Goal: Task Accomplishment & Management: Complete application form

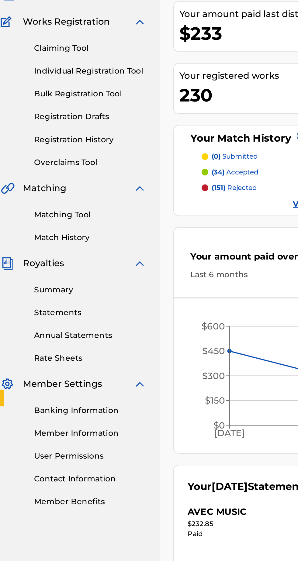
click at [68, 101] on link "Individual Registration Tool" at bounding box center [56, 102] width 61 height 6
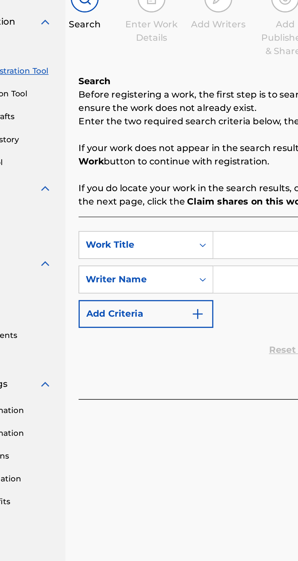
click at [182, 197] on input "Search Form" at bounding box center [232, 196] width 115 height 15
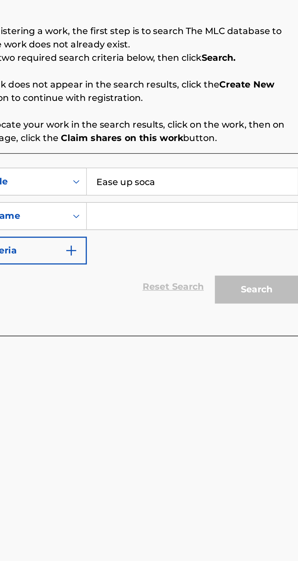
type input "Ease up soca"
click at [193, 216] on input "Search Form" at bounding box center [232, 215] width 115 height 15
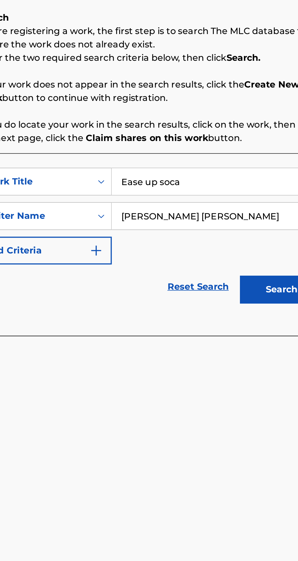
type input "[PERSON_NAME] [PERSON_NAME]"
click at [259, 251] on button "Search" at bounding box center [268, 255] width 46 height 15
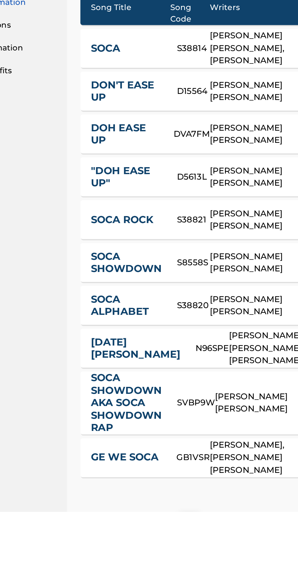
scroll to position [19, 0]
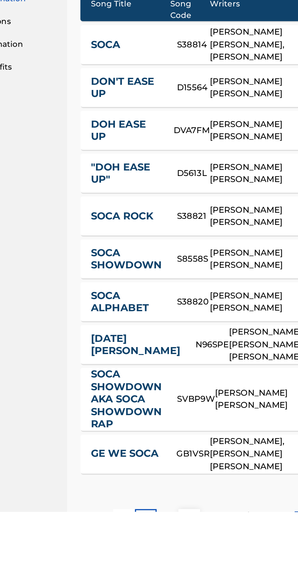
click at [150, 560] on div "2" at bounding box center [149, 565] width 12 height 12
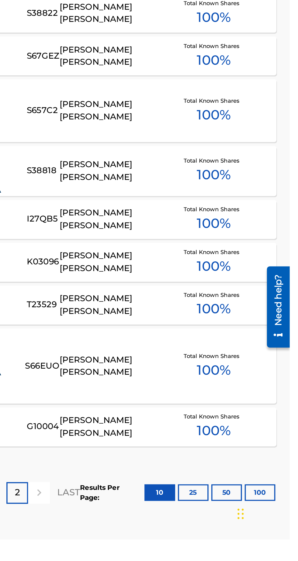
scroll to position [75, 0]
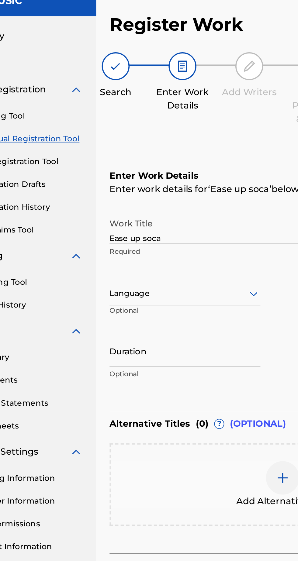
scroll to position [28, 0]
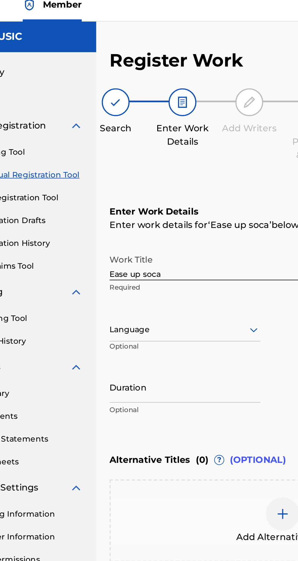
click at [134, 142] on input "Ease up soca" at bounding box center [154, 150] width 107 height 17
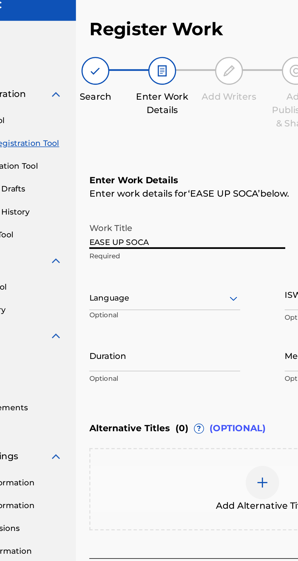
type input "EASE UP SOCA"
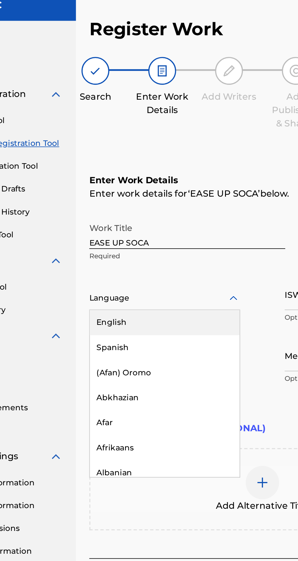
click at [118, 193] on div "English" at bounding box center [143, 200] width 82 height 14
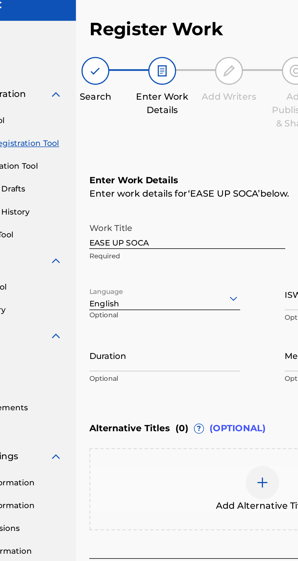
click at [107, 209] on input "Duration" at bounding box center [142, 217] width 82 height 17
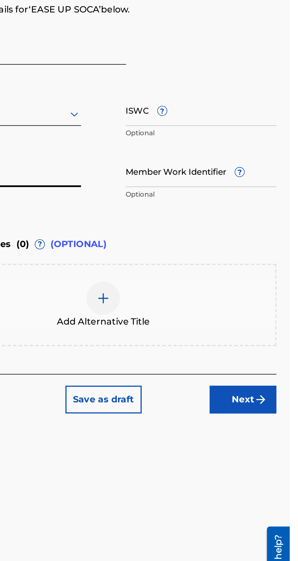
type input "07:27"
click at [195, 283] on img at bounding box center [195, 286] width 7 height 7
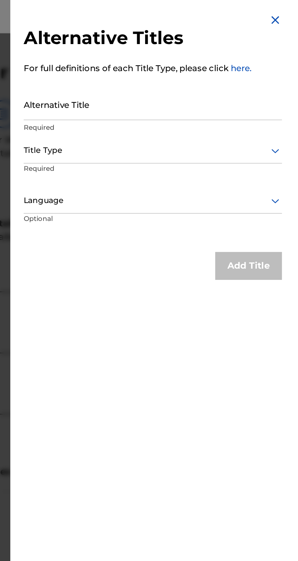
scroll to position [5, 0]
click at [164, 62] on input "Alternative Title" at bounding box center [222, 56] width 141 height 17
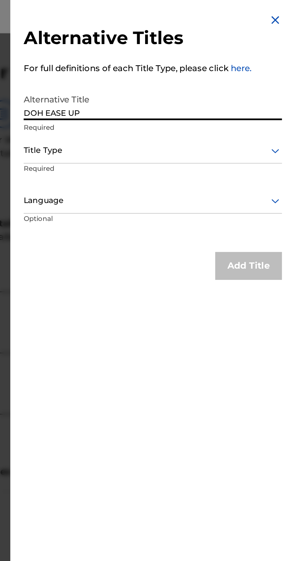
type input "DOH EASE UP"
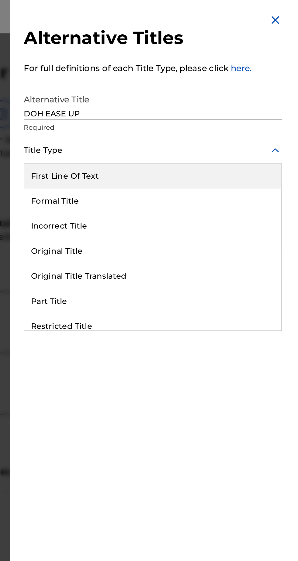
click at [198, 144] on div "Original Title" at bounding box center [223, 137] width 140 height 14
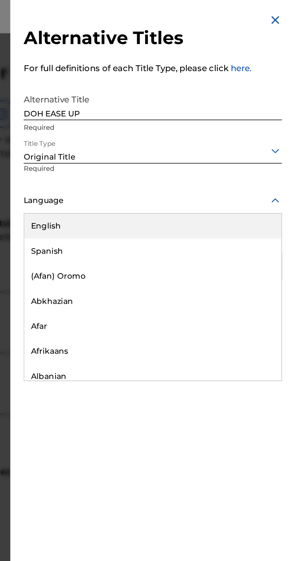
click at [182, 122] on div "English" at bounding box center [223, 124] width 140 height 14
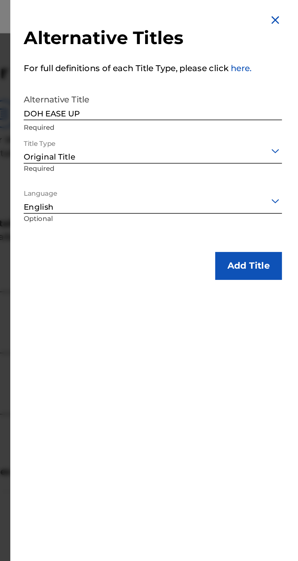
click at [276, 143] on button "Add Title" at bounding box center [275, 145] width 36 height 15
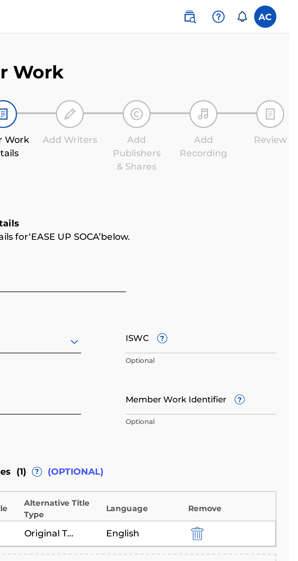
scroll to position [0, 0]
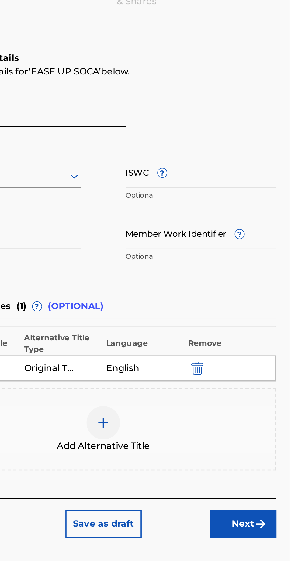
click at [199, 318] on img at bounding box center [195, 320] width 7 height 7
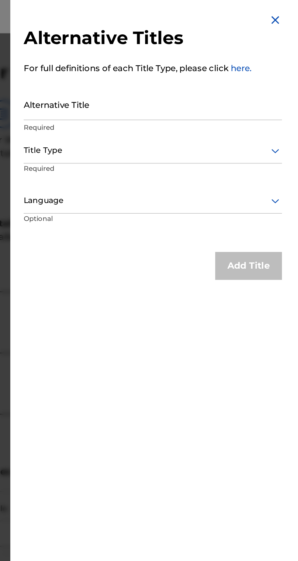
click at [169, 59] on input "Alternative Title" at bounding box center [222, 56] width 141 height 17
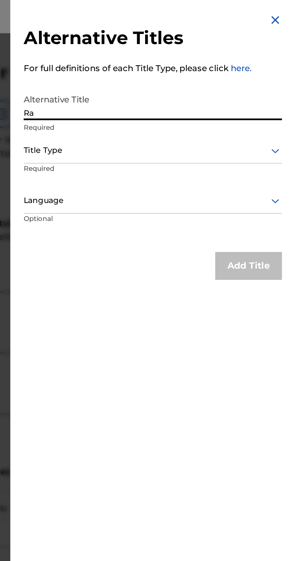
type input "R"
type input "EASE UP"
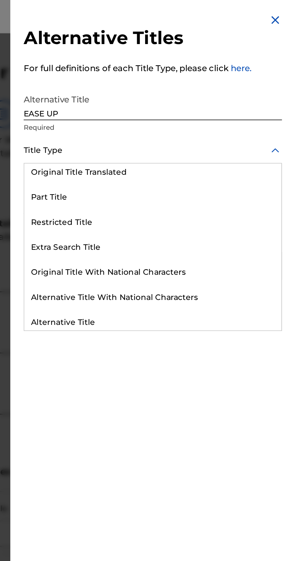
scroll to position [57, 0]
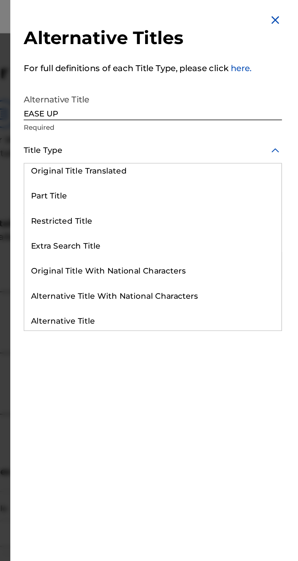
click at [187, 114] on div "Part Title" at bounding box center [223, 107] width 140 height 14
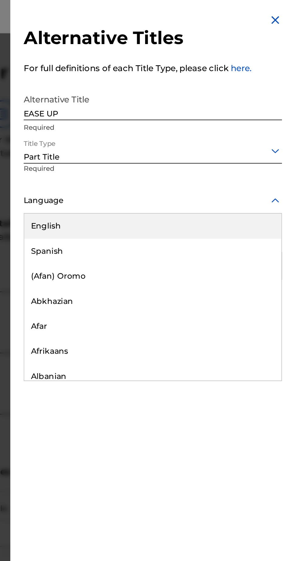
click at [178, 124] on div "English" at bounding box center [223, 124] width 140 height 14
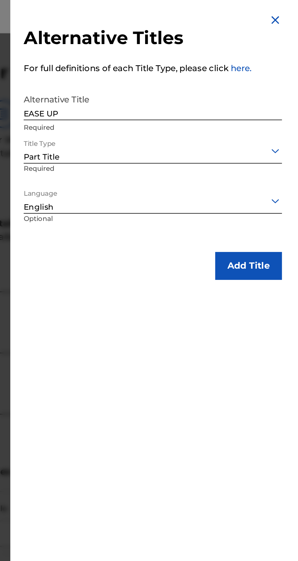
click at [278, 142] on button "Add Title" at bounding box center [275, 145] width 36 height 15
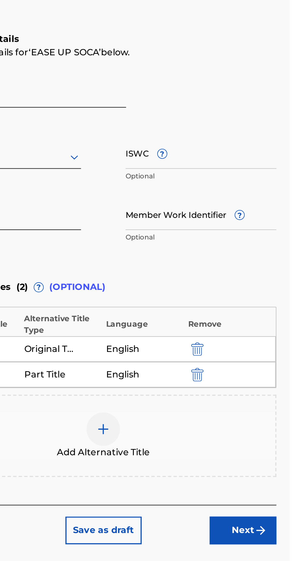
scroll to position [0, 0]
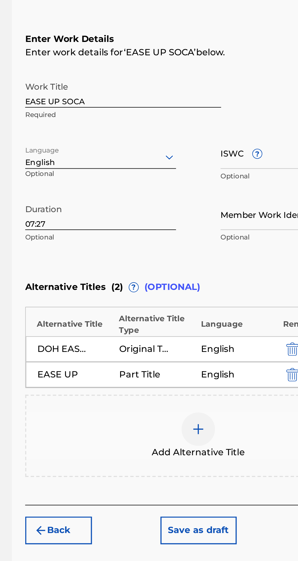
click at [202, 331] on div at bounding box center [196, 335] width 18 height 18
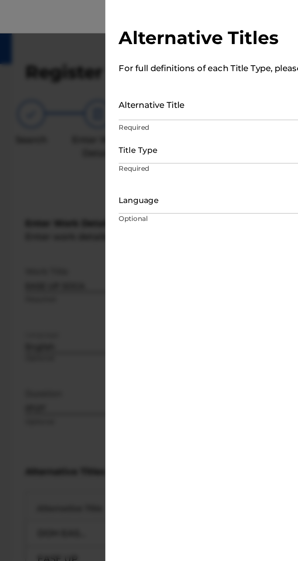
click at [162, 63] on input "Alternative Title" at bounding box center [222, 56] width 141 height 17
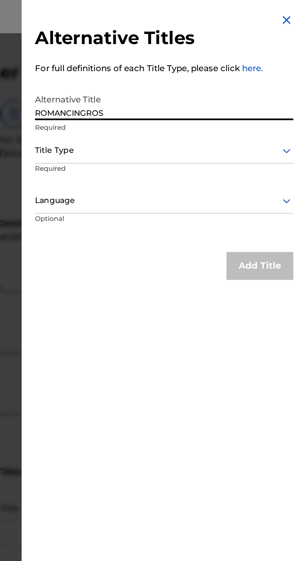
click at [187, 62] on input "ROMANCINGROS" at bounding box center [222, 56] width 141 height 17
click at [186, 60] on input "ROMANCINGROS" at bounding box center [222, 56] width 141 height 17
click at [202, 65] on input "ROMANCING ROS" at bounding box center [222, 56] width 141 height 17
click at [231, 60] on input "ROMANCING [PERSON_NAME] WAS A TEAL VOMEDY" at bounding box center [222, 56] width 141 height 17
click at [229, 63] on input "ROMANCING [PERSON_NAME] WAS A TEAL VOMEDY" at bounding box center [222, 56] width 141 height 17
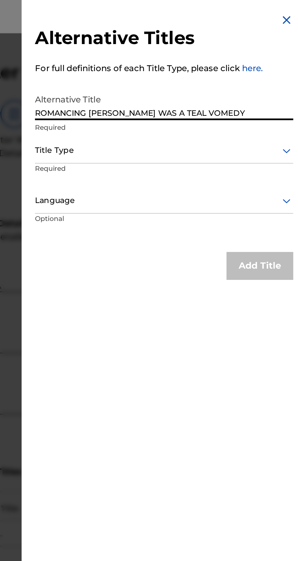
click at [224, 63] on input "ROMANCING [PERSON_NAME] WAS A TEAL VOMEDY" at bounding box center [222, 56] width 141 height 17
click at [231, 62] on input "ROMANCING [PERSON_NAME] WAS A TEAL VOMEDY" at bounding box center [222, 56] width 141 height 17
click at [225, 62] on input "ROMANCING [PERSON_NAME] WAS A TEAL VOMEDY" at bounding box center [222, 56] width 141 height 17
click at [250, 60] on input "ROMANCING [PERSON_NAME] WAS A REAL VOMEDY" at bounding box center [222, 56] width 141 height 17
click at [241, 64] on input "ROMANCING [PERSON_NAME] WAS A REAL VOMEDY" at bounding box center [222, 56] width 141 height 17
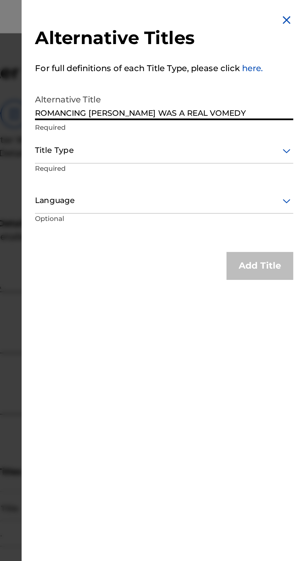
click at [241, 63] on input "ROMANCING [PERSON_NAME] WAS A REAL VOMEDY" at bounding box center [222, 56] width 141 height 17
type input "ROMANCING [PERSON_NAME] WAS A REAL COMEDY"
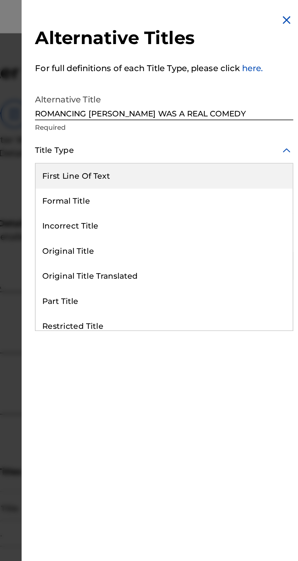
click at [217, 97] on div "First Line Of Text" at bounding box center [223, 96] width 140 height 14
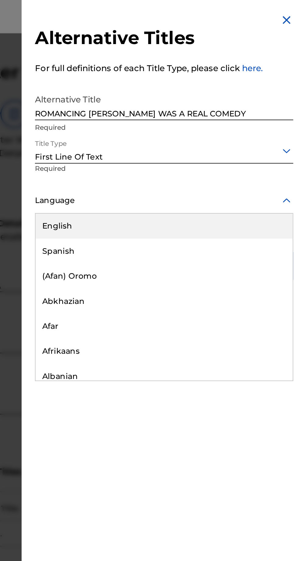
click at [179, 123] on div "English" at bounding box center [223, 124] width 140 height 14
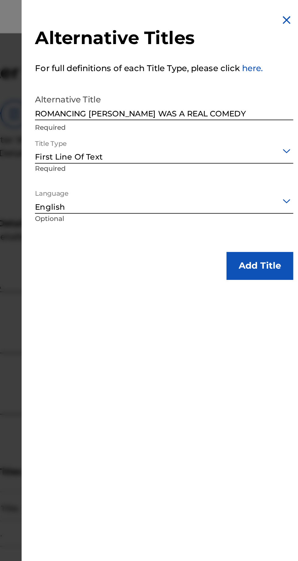
click at [277, 144] on button "Add Title" at bounding box center [275, 145] width 36 height 15
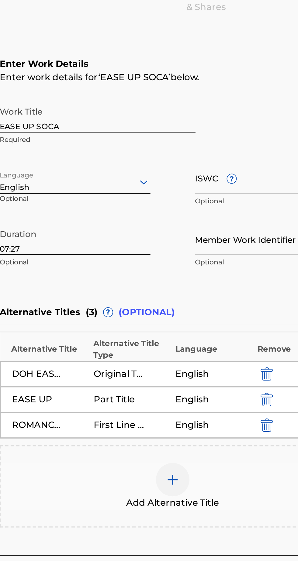
click at [249, 319] on img "submit" at bounding box center [247, 319] width 7 height 7
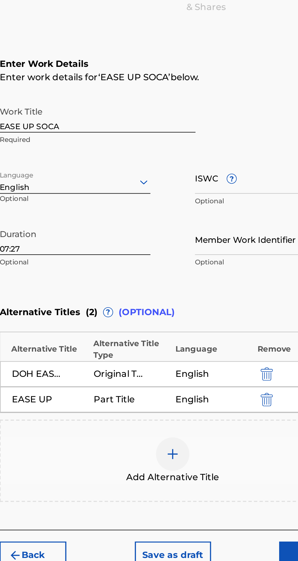
click at [199, 332] on img at bounding box center [195, 334] width 7 height 7
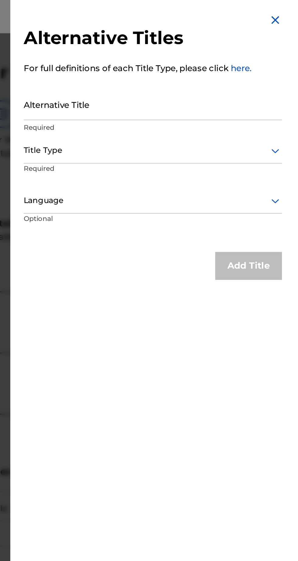
click at [172, 59] on input "Alternative Title" at bounding box center [222, 56] width 141 height 17
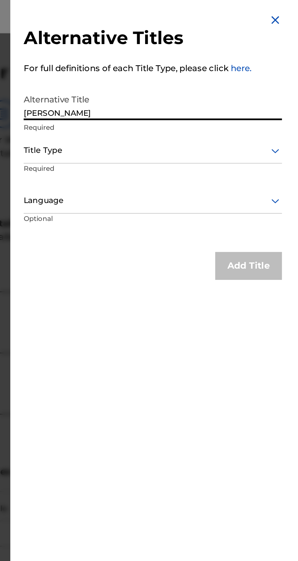
click at [161, 62] on input "[PERSON_NAME]" at bounding box center [222, 56] width 141 height 17
click at [203, 64] on input "I MET [PERSON_NAME]" at bounding box center [222, 56] width 141 height 17
click at [186, 63] on input "I MET [PERSON_NAME] IN [GEOGRAPHIC_DATA]" at bounding box center [222, 56] width 141 height 17
type input "I MET [PERSON_NAME] IN [GEOGRAPHIC_DATA]"
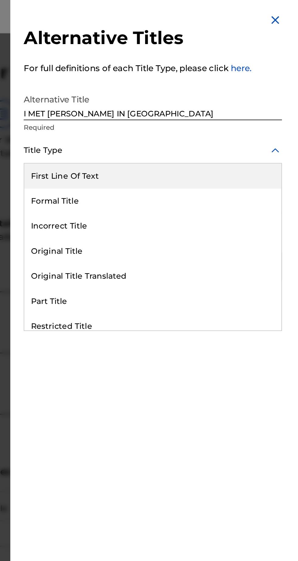
click at [219, 93] on div "First Line Of Text" at bounding box center [223, 96] width 140 height 14
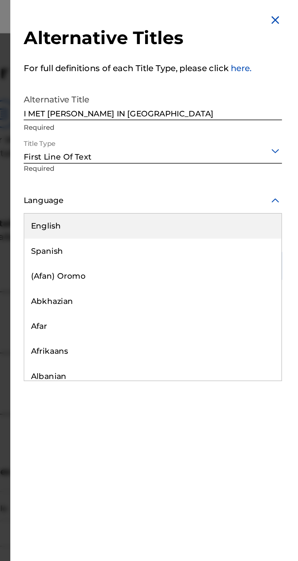
click at [179, 128] on div "English" at bounding box center [223, 124] width 140 height 14
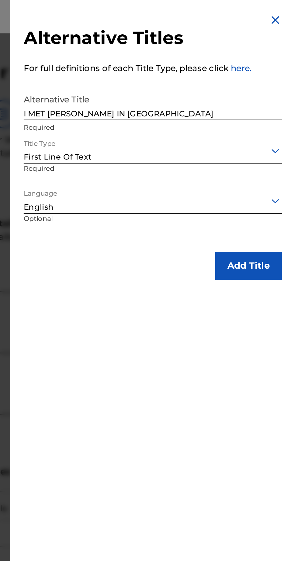
click at [278, 143] on button "Add Title" at bounding box center [275, 145] width 36 height 15
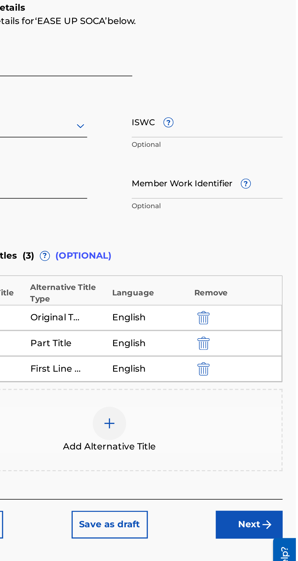
click at [278, 399] on button "Next" at bounding box center [272, 404] width 36 height 15
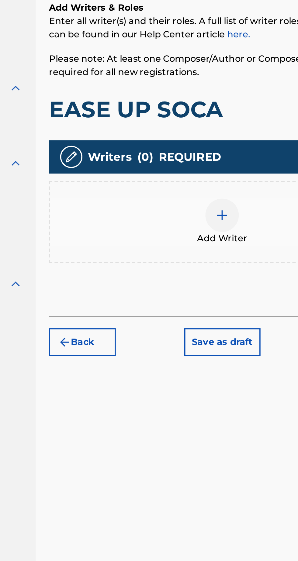
click at [198, 232] on img at bounding box center [195, 235] width 7 height 7
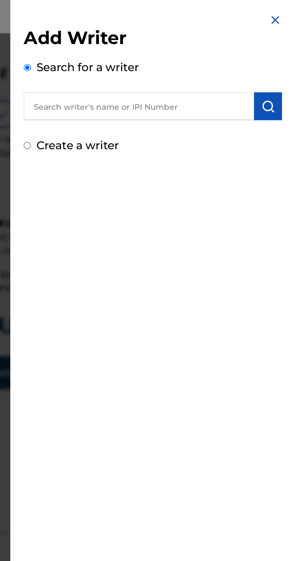
click at [176, 57] on input "text" at bounding box center [215, 57] width 126 height 15
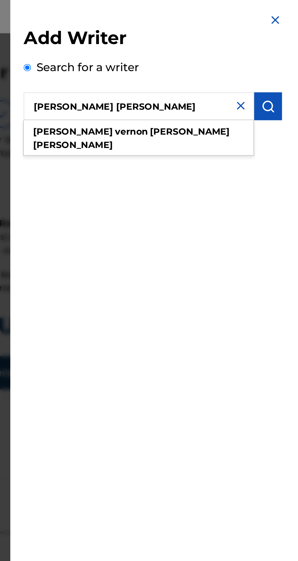
type input "[PERSON_NAME] [PERSON_NAME]"
click at [289, 55] on img "submit" at bounding box center [285, 57] width 7 height 7
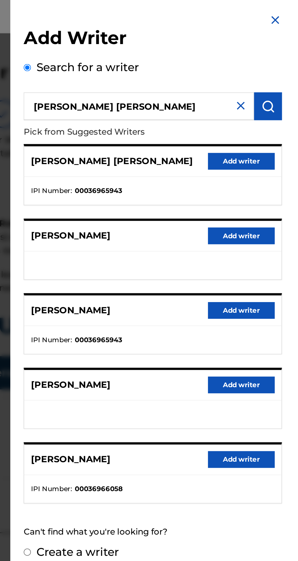
click at [276, 86] on button "Add writer" at bounding box center [271, 88] width 36 height 9
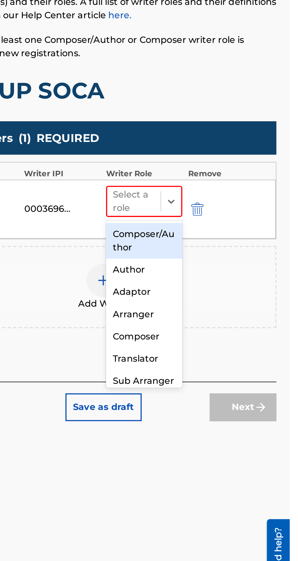
click at [223, 259] on div "Composer/Author" at bounding box center [218, 259] width 42 height 19
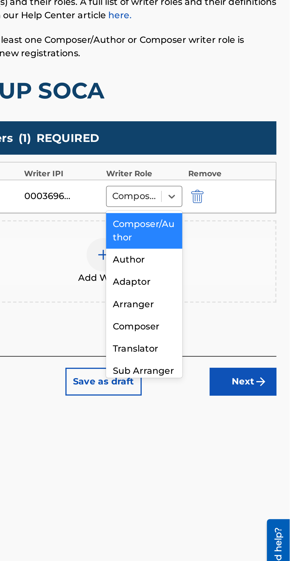
click at [216, 254] on div "Composer/Author" at bounding box center [218, 253] width 42 height 19
click at [215, 252] on div "Composer/Author" at bounding box center [218, 253] width 42 height 19
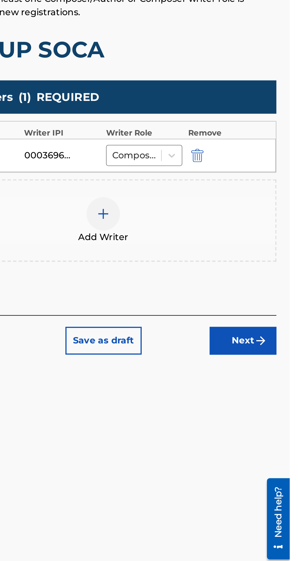
click at [201, 268] on div at bounding box center [196, 267] width 18 height 18
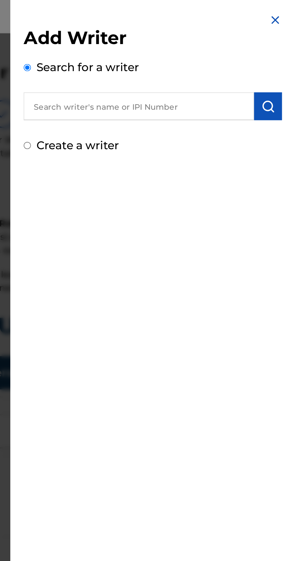
click at [172, 59] on input "text" at bounding box center [215, 57] width 126 height 15
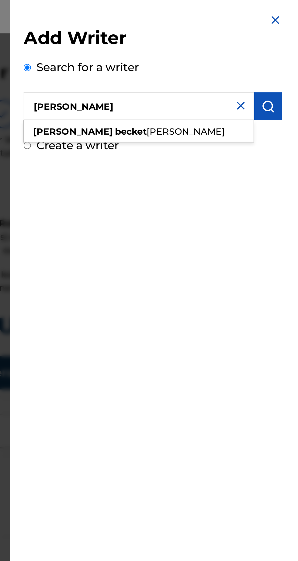
click at [205, 68] on div "[PERSON_NAME]" at bounding box center [214, 72] width 125 height 11
type input "[PERSON_NAME]"
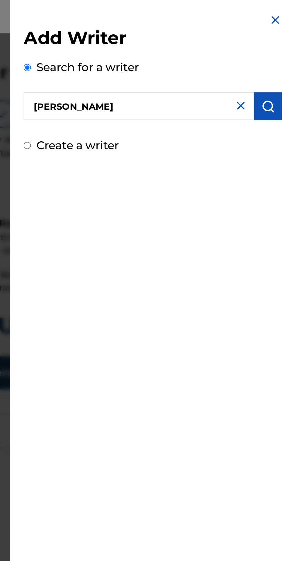
click at [289, 55] on img "submit" at bounding box center [285, 57] width 7 height 7
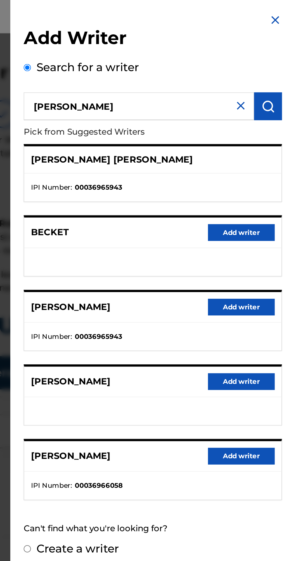
click at [274, 248] on button "Add writer" at bounding box center [271, 248] width 36 height 9
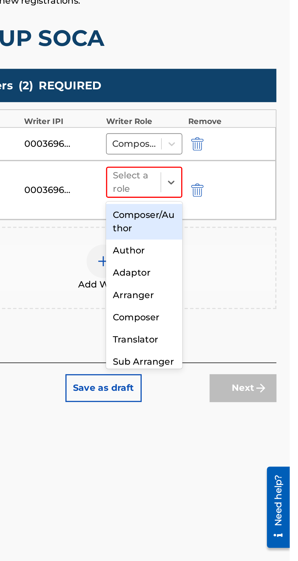
click at [220, 275] on div "Composer/Author" at bounding box center [218, 277] width 42 height 19
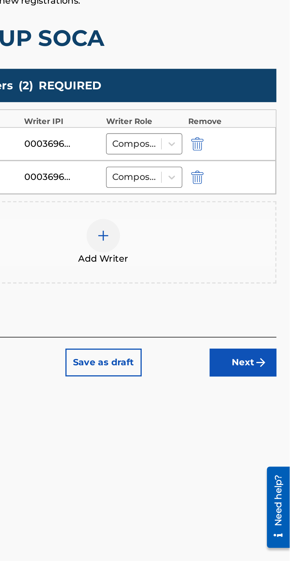
click at [270, 355] on button "Next" at bounding box center [272, 354] width 36 height 15
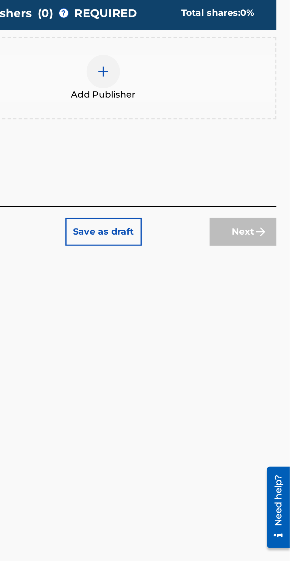
scroll to position [27, 0]
click at [200, 187] on div at bounding box center [196, 196] width 18 height 18
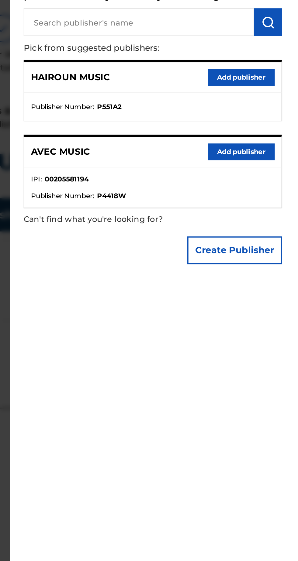
click at [271, 134] on button "Add publisher" at bounding box center [271, 129] width 36 height 9
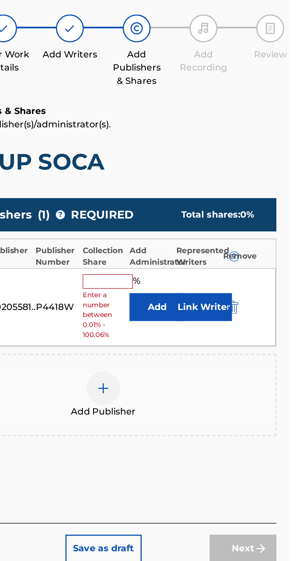
click at [196, 196] on input "text" at bounding box center [198, 200] width 27 height 8
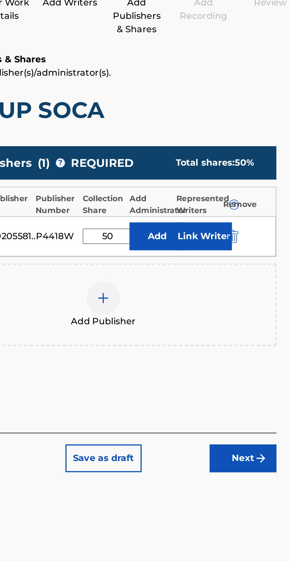
type input "50"
click at [253, 196] on button "Link Writer" at bounding box center [251, 203] width 30 height 15
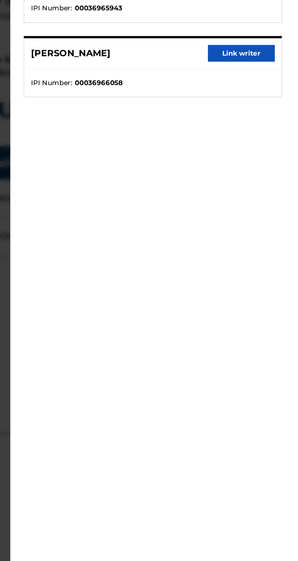
click at [281, 68] on button "Link writer" at bounding box center [271, 63] width 36 height 9
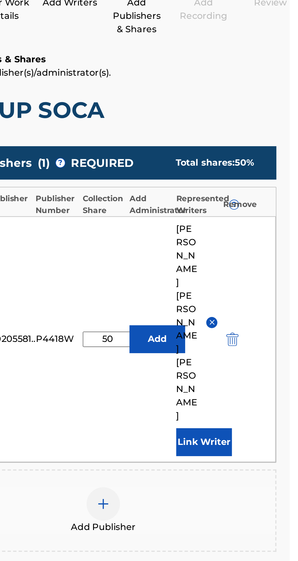
click at [254, 309] on button "Link Writer" at bounding box center [251, 316] width 30 height 15
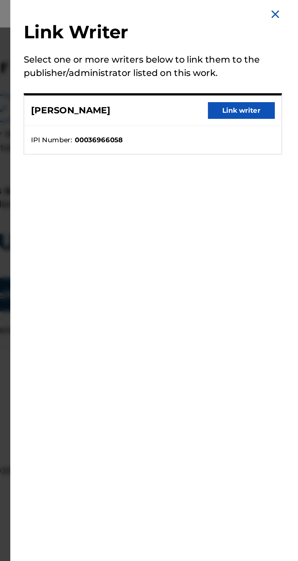
scroll to position [27, 0]
click at [277, 68] on button "Link writer" at bounding box center [271, 63] width 36 height 9
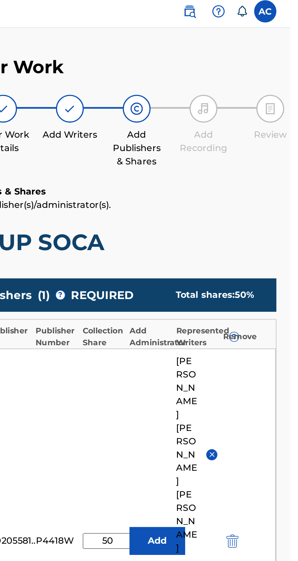
scroll to position [0, 0]
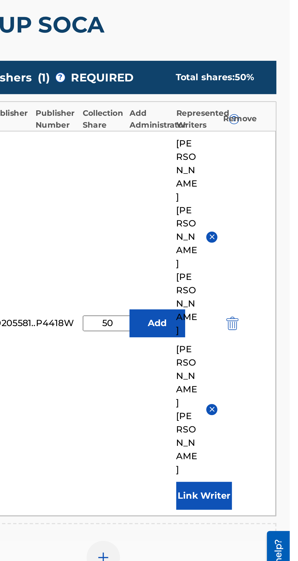
click at [194, 417] on div at bounding box center [196, 426] width 18 height 18
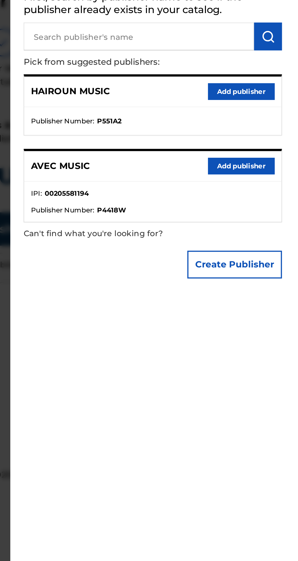
click at [274, 134] on button "Add publisher" at bounding box center [271, 129] width 36 height 9
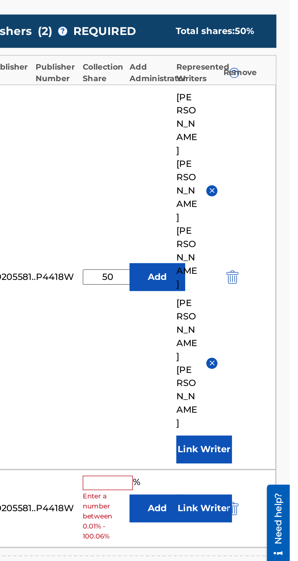
click at [254, 460] on div "Add Publisher" at bounding box center [196, 473] width 188 height 26
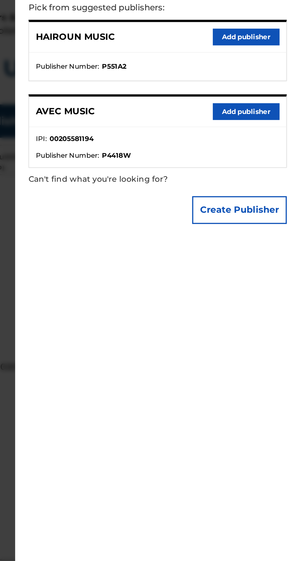
scroll to position [29, 0]
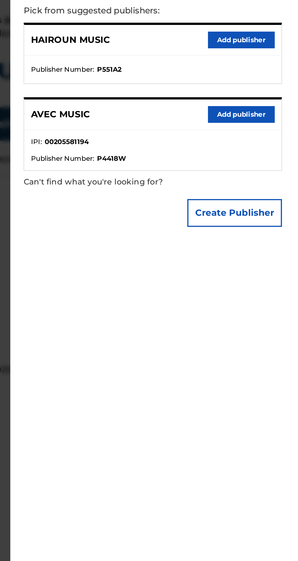
click at [271, 134] on button "Add publisher" at bounding box center [271, 129] width 36 height 9
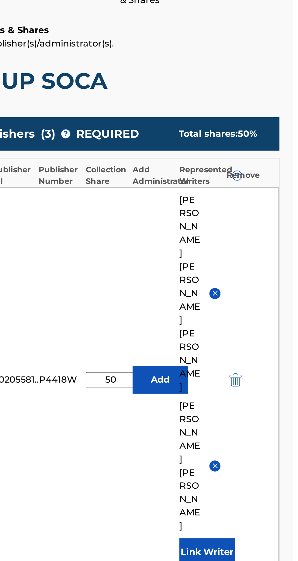
scroll to position [0, 0]
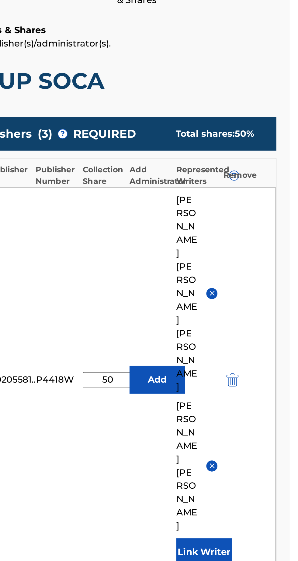
click at [268, 295] on img "submit" at bounding box center [266, 298] width 7 height 7
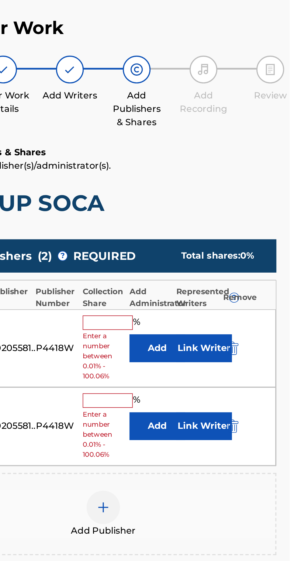
click at [268, 213] on img "submit" at bounding box center [266, 214] width 7 height 7
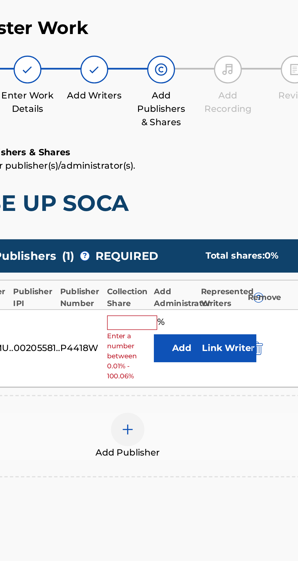
click at [198, 199] on input "text" at bounding box center [198, 200] width 27 height 8
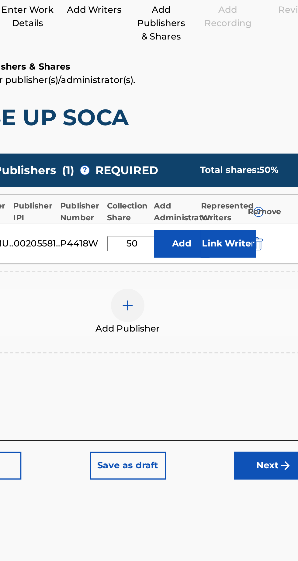
type input "50"
click at [258, 205] on button "Link Writer" at bounding box center [251, 203] width 30 height 15
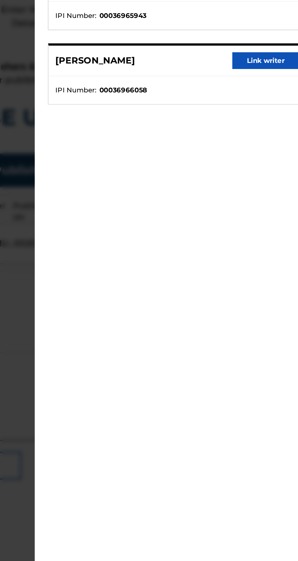
click at [274, 68] on button "Link writer" at bounding box center [271, 63] width 36 height 9
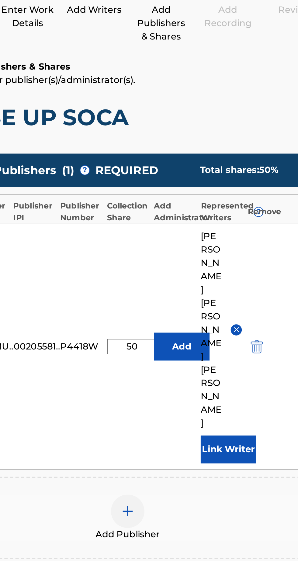
click at [258, 309] on button "Link Writer" at bounding box center [251, 316] width 30 height 15
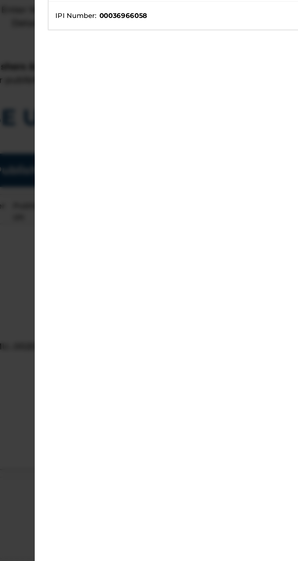
click at [276, 68] on button "Link writer" at bounding box center [271, 63] width 36 height 9
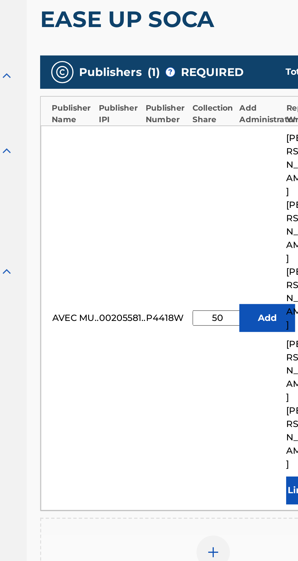
click at [198, 422] on img at bounding box center [195, 425] width 7 height 7
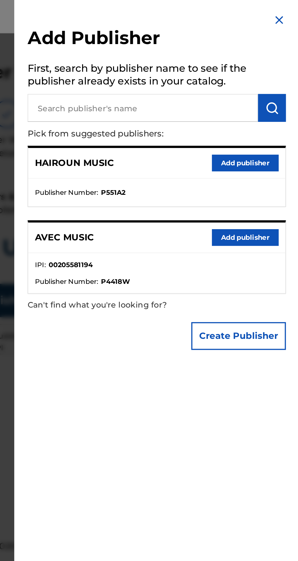
click at [171, 67] on input "text" at bounding box center [215, 58] width 126 height 15
type input "[PERSON_NAME] Music"
click at [289, 63] on img "submit" at bounding box center [285, 58] width 7 height 7
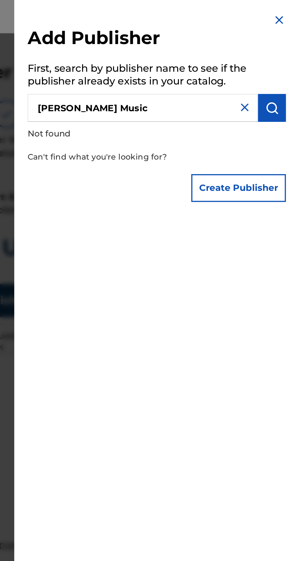
click at [271, 110] on button "Create Publisher" at bounding box center [268, 102] width 52 height 15
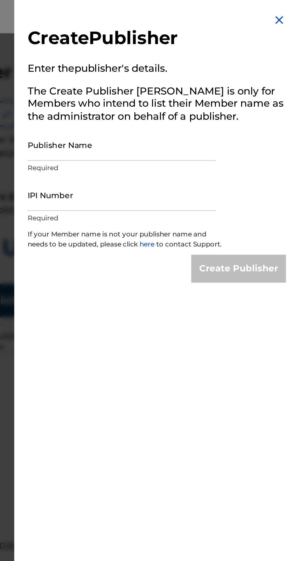
click at [177, 88] on input "Publisher Name" at bounding box center [203, 78] width 103 height 17
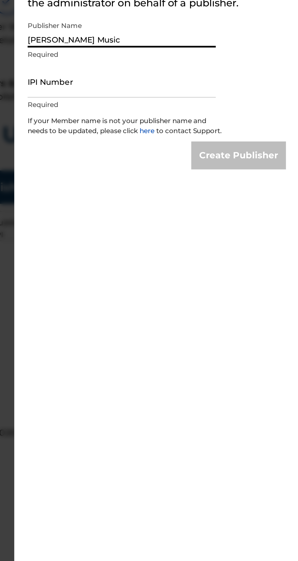
type input "[PERSON_NAME] Music"
click at [165, 115] on input "IPI Number" at bounding box center [203, 106] width 103 height 17
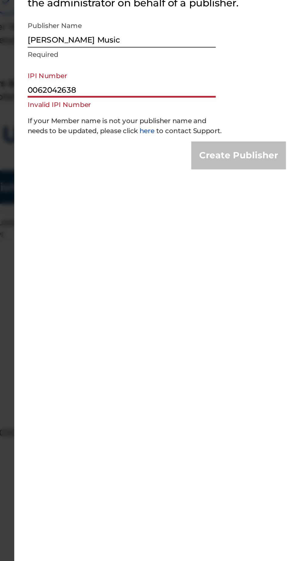
type input "00620426388"
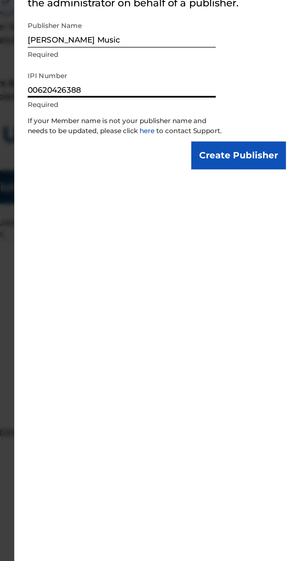
click at [270, 154] on input "Create Publisher" at bounding box center [268, 146] width 52 height 15
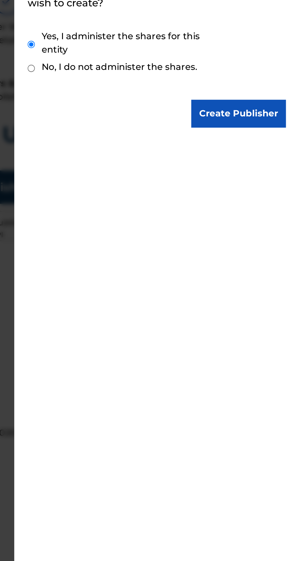
click at [261, 131] on input "Create Publisher" at bounding box center [268, 123] width 52 height 15
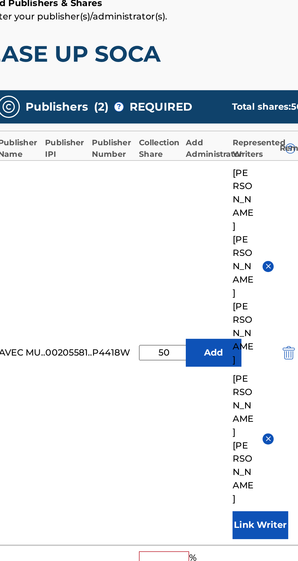
click at [194, 407] on input "text" at bounding box center [198, 411] width 27 height 8
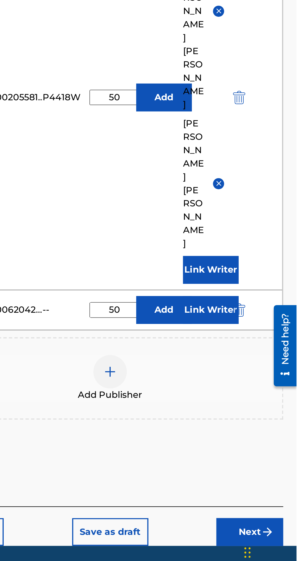
type input "50"
click at [248, 407] on button "Link Writer" at bounding box center [251, 414] width 30 height 15
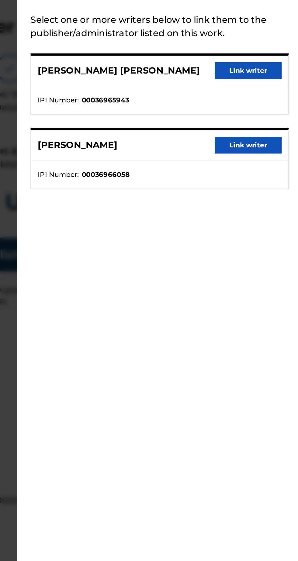
click at [275, 68] on button "Link writer" at bounding box center [271, 63] width 36 height 9
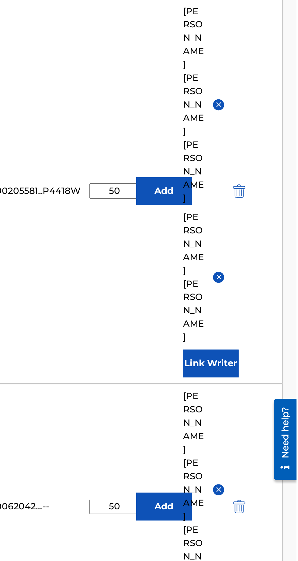
click at [259, 519] on button "Link Writer" at bounding box center [251, 526] width 30 height 15
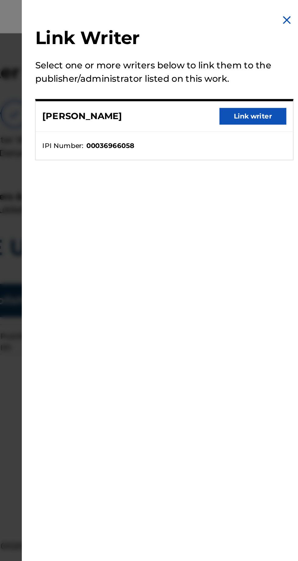
click at [275, 68] on button "Link writer" at bounding box center [271, 63] width 36 height 9
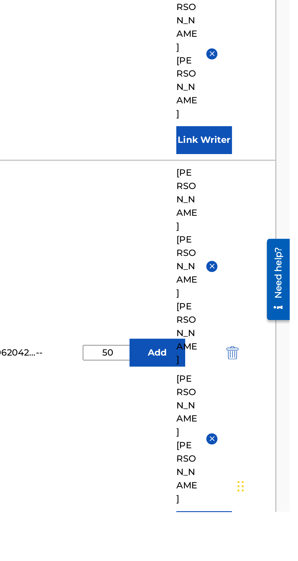
scroll to position [35, 0]
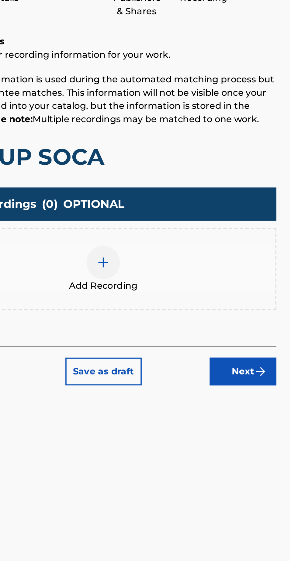
scroll to position [26, 0]
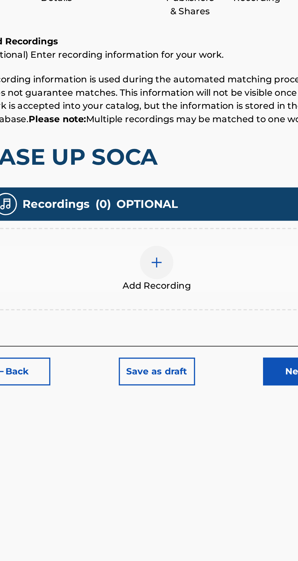
click at [199, 224] on img at bounding box center [195, 227] width 7 height 7
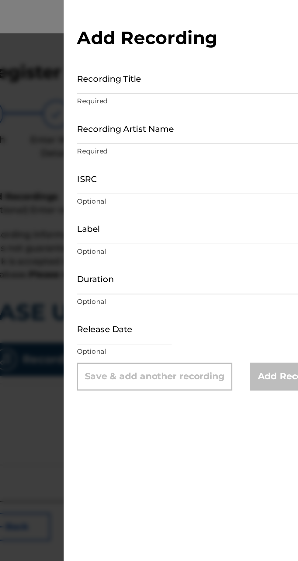
scroll to position [13, 0]
click at [164, 46] on input "Recording Title" at bounding box center [222, 42] width 141 height 17
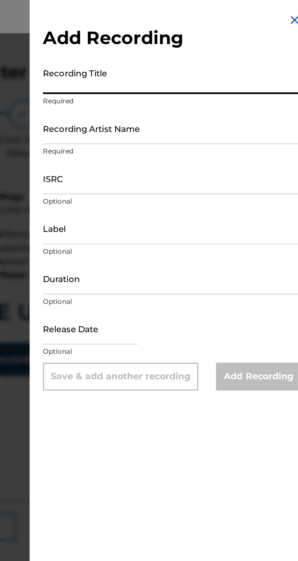
scroll to position [0, 0]
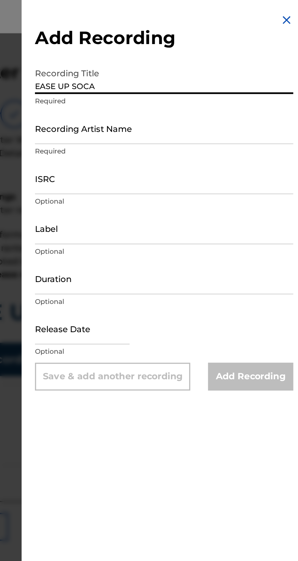
type input "EASE UP SOCA"
click at [169, 73] on input "Recording Artist Name" at bounding box center [222, 69] width 141 height 17
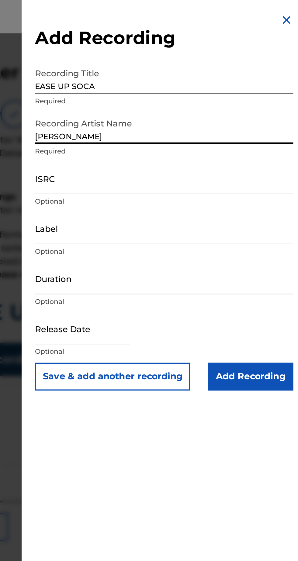
click at [213, 75] on input "[PERSON_NAME]" at bounding box center [222, 69] width 141 height 17
click at [227, 74] on input "[PERSON_NAME] aka BEC" at bounding box center [222, 69] width 141 height 17
type input "[PERSON_NAME] aka [PERSON_NAME](T) aka [PERSON_NAME]"
click at [164, 95] on input "ISRC" at bounding box center [222, 97] width 141 height 17
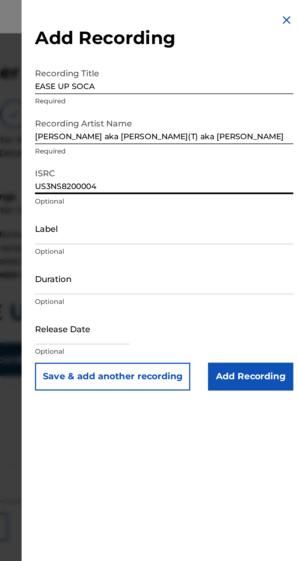
type input "US3NS8200004"
click at [178, 120] on input "Label" at bounding box center [222, 124] width 141 height 17
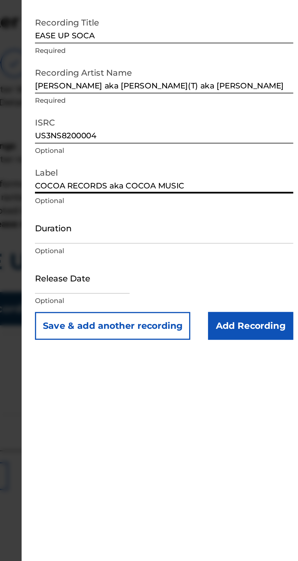
type input "COCOA RECORDS aka COCOA MUSIC"
click at [166, 156] on input "Duration" at bounding box center [222, 151] width 141 height 17
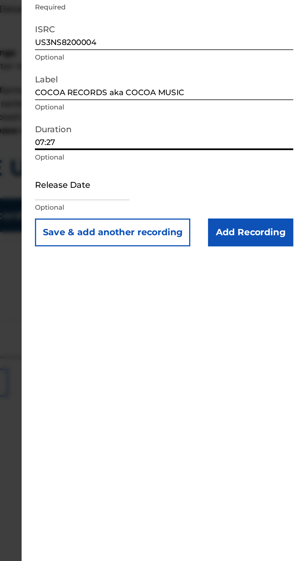
type input "07:27"
click at [179, 177] on input "text" at bounding box center [178, 179] width 52 height 17
select select "8"
select select "2025"
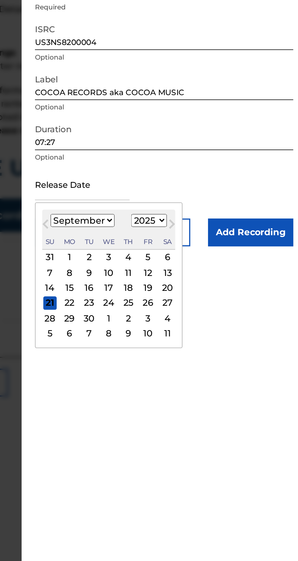
click at [196, 198] on select "January February March April May June July August September October November De…" at bounding box center [178, 199] width 35 height 7
select select "2"
click at [165, 196] on select "January February March April May June July August September October November De…" at bounding box center [178, 199] width 35 height 7
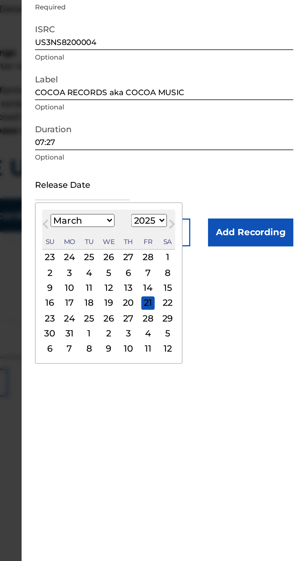
click at [228, 235] on div "15" at bounding box center [224, 235] width 7 height 7
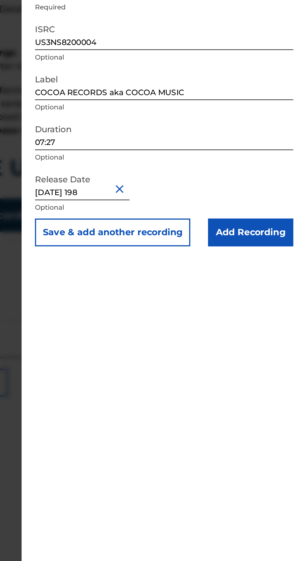
type input "[DATE]"
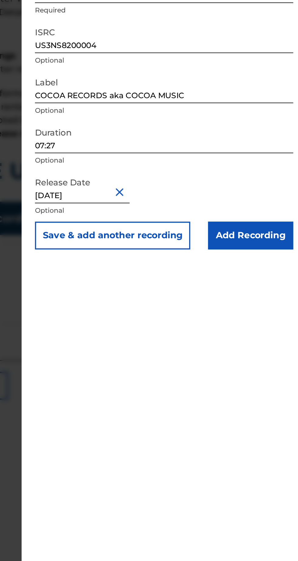
click at [268, 206] on input "Add Recording" at bounding box center [270, 205] width 46 height 15
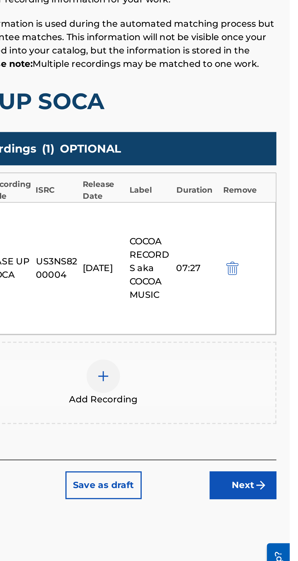
click at [274, 374] on button "Next" at bounding box center [272, 379] width 36 height 15
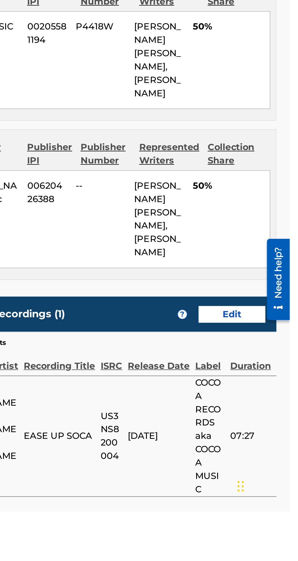
scroll to position [202, 0]
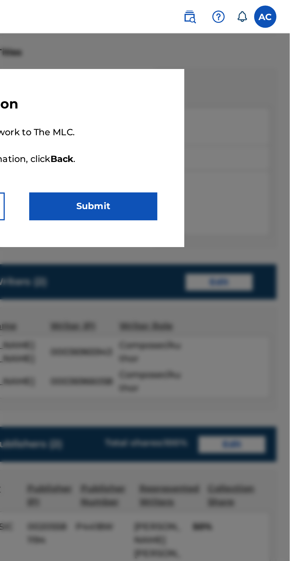
scroll to position [209, 0]
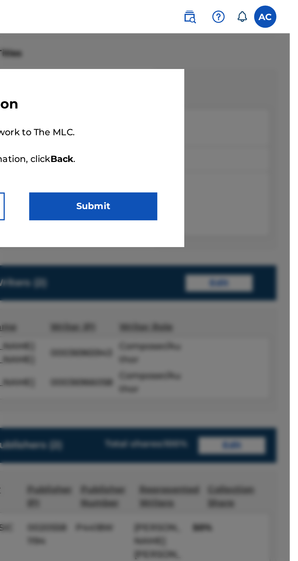
click at [192, 110] on button "Submit" at bounding box center [190, 112] width 70 height 15
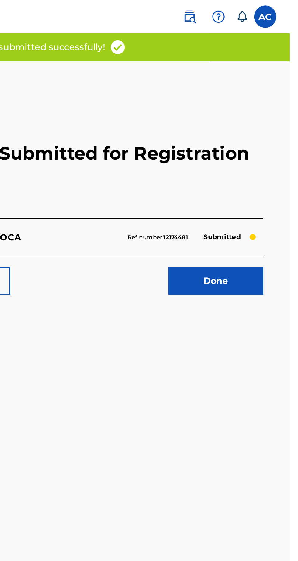
click at [253, 152] on link "Done" at bounding box center [257, 153] width 52 height 15
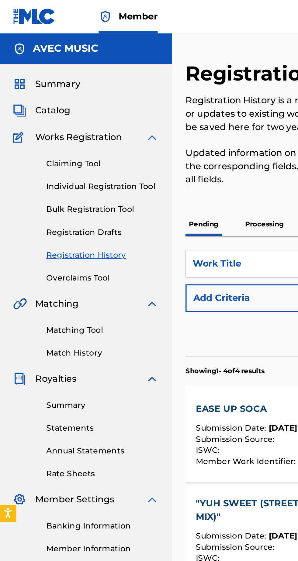
click at [75, 100] on link "Individual Registration Tool" at bounding box center [56, 102] width 61 height 6
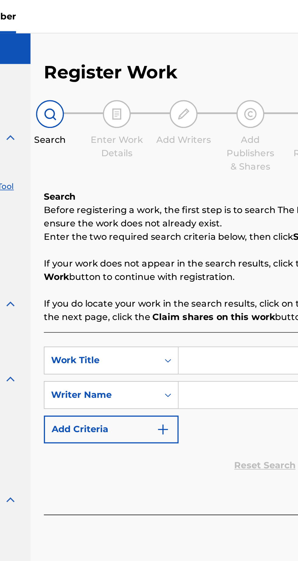
click at [190, 198] on input "Search Form" at bounding box center [232, 196] width 115 height 15
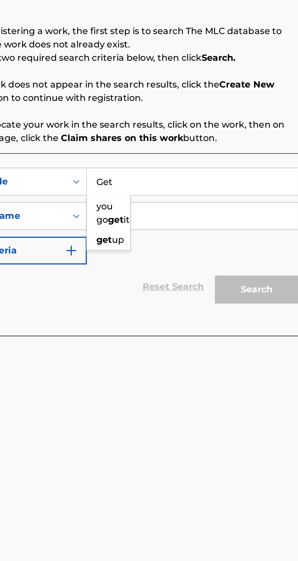
click at [192, 234] on div "get up" at bounding box center [187, 228] width 24 height 11
type input "get up"
click at [192, 217] on input "Search Form" at bounding box center [232, 215] width 115 height 15
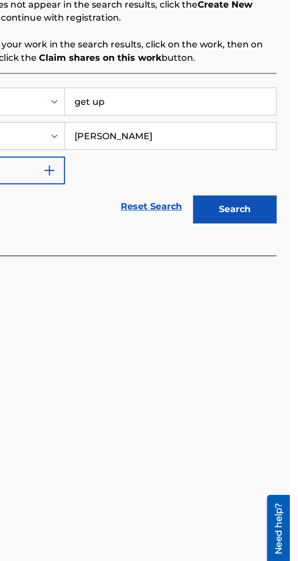
scroll to position [30, 0]
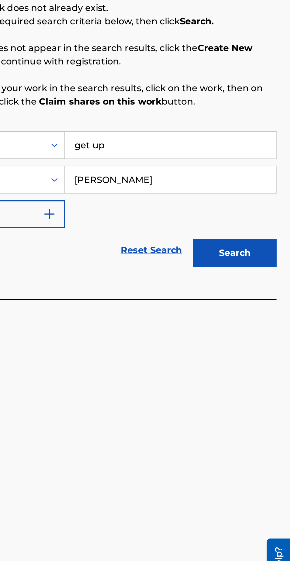
type input "[PERSON_NAME]"
click at [270, 248] on button "Search" at bounding box center [268, 255] width 46 height 15
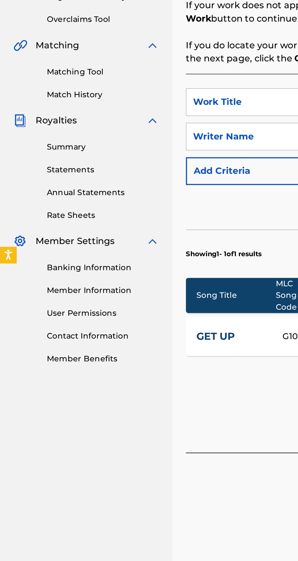
scroll to position [26, 0]
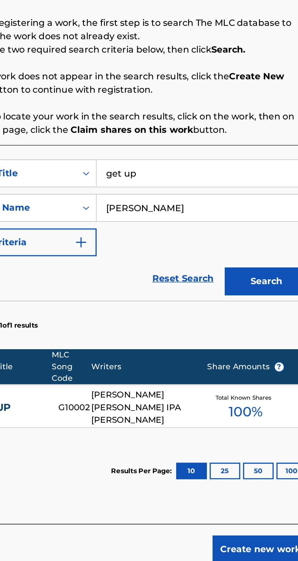
click at [205, 189] on input "get up" at bounding box center [232, 196] width 115 height 15
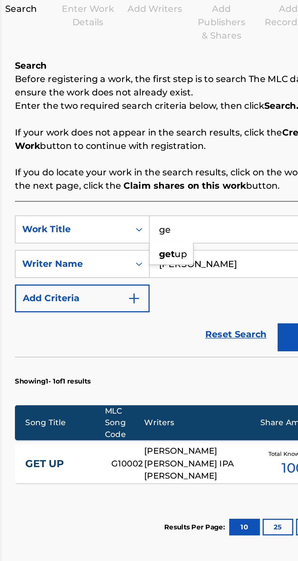
type input "g"
click at [191, 205] on div "i love to party" at bounding box center [187, 214] width 24 height 18
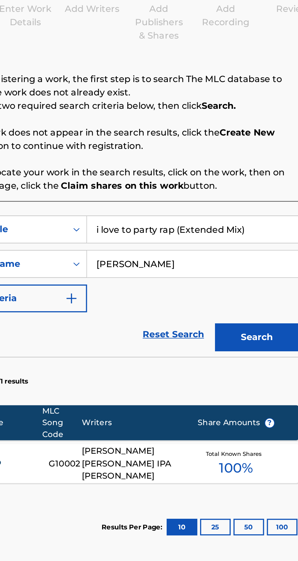
type input "i love to party rap (Extended Mix)"
click at [229, 208] on input "[PERSON_NAME]" at bounding box center [232, 215] width 115 height 15
type input "P"
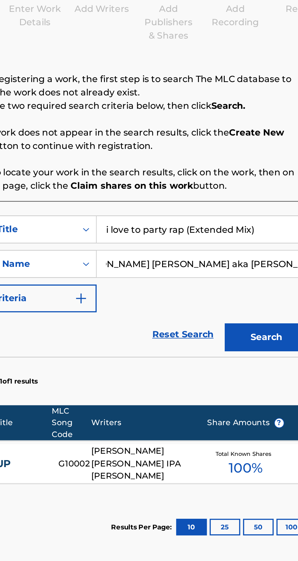
scroll to position [0, 34]
click at [169, 227] on button "Add Criteria" at bounding box center [137, 234] width 73 height 15
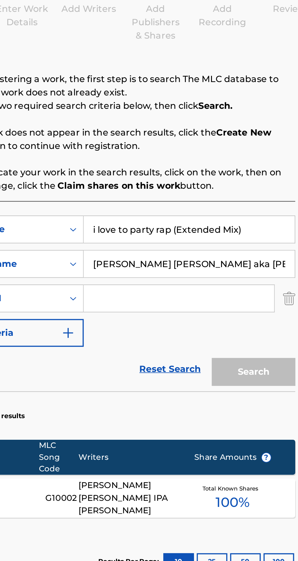
scroll to position [26, 0]
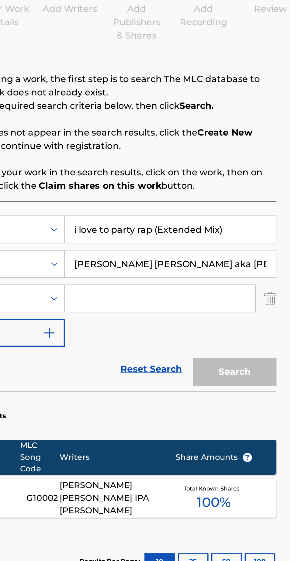
click at [241, 208] on input "[PERSON_NAME] [PERSON_NAME] aka [PERSON_NAME]" at bounding box center [232, 215] width 115 height 15
click at [276, 208] on input "[PERSON_NAME] aka [PERSON_NAME]" at bounding box center [232, 215] width 115 height 15
click at [283, 208] on input "[PERSON_NAME] aka [PERSON_NAME] /" at bounding box center [232, 215] width 115 height 15
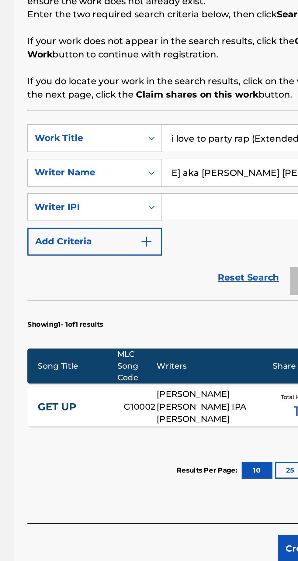
type input "[PERSON_NAME] aka [PERSON_NAME] [PERSON_NAME] / [PERSON_NAME]"
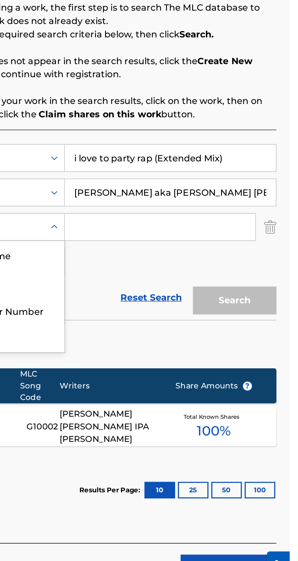
click at [286, 285] on section "Showing 1 - 1 of 1 results" at bounding box center [195, 296] width 189 height 23
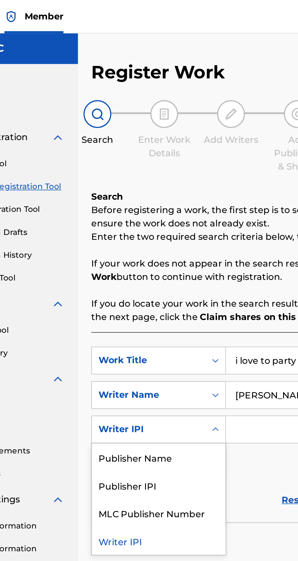
scroll to position [0, 0]
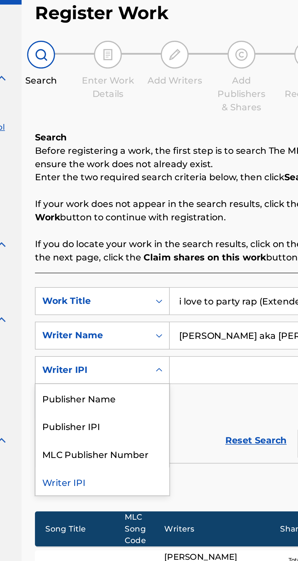
click at [141, 247] on div "Publisher Name" at bounding box center [138, 249] width 73 height 15
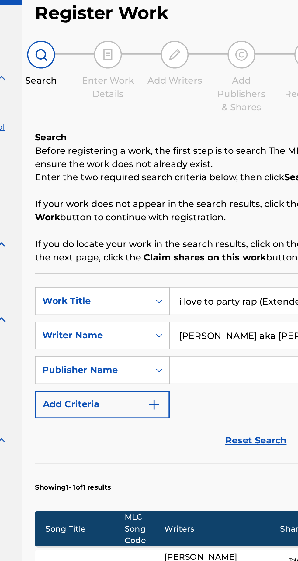
click at [190, 233] on input "Search Form" at bounding box center [227, 234] width 104 height 15
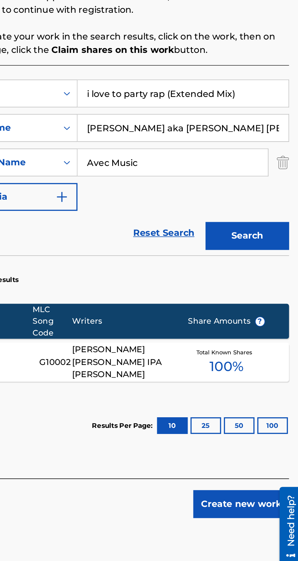
type input "Avec Music"
click at [270, 274] on button "Search" at bounding box center [268, 274] width 46 height 15
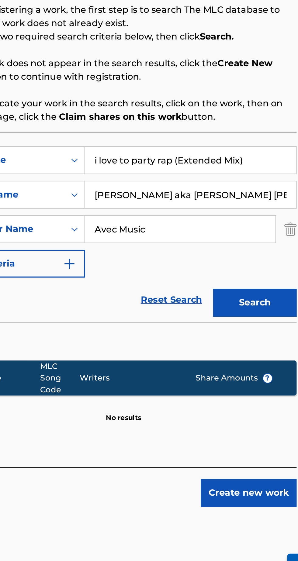
click at [269, 374] on button "Create new work" at bounding box center [264, 378] width 52 height 15
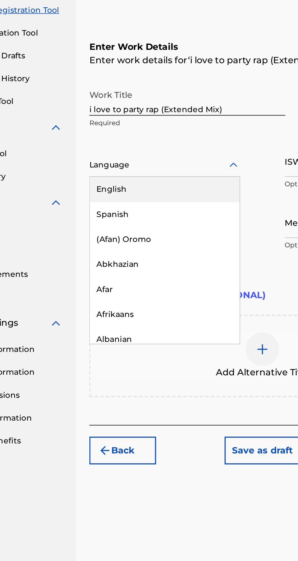
click at [119, 206] on div "English" at bounding box center [143, 200] width 82 height 14
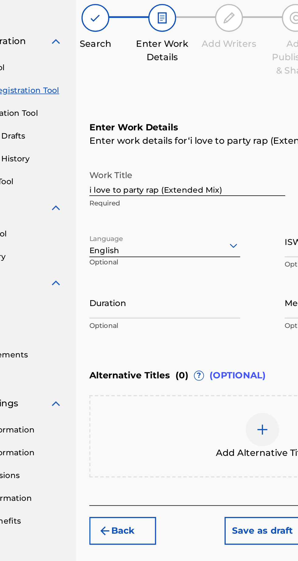
click at [116, 221] on input "Duration" at bounding box center [142, 217] width 82 height 17
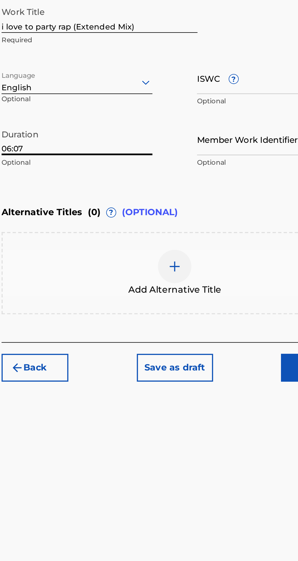
type input "06:07"
click at [197, 275] on div "Add Alternative Title" at bounding box center [195, 290] width 189 height 45
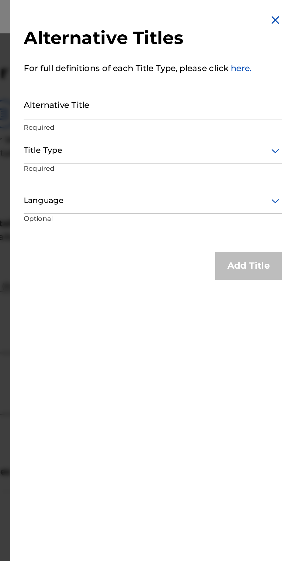
click at [165, 60] on input "Alternative Title" at bounding box center [222, 56] width 141 height 17
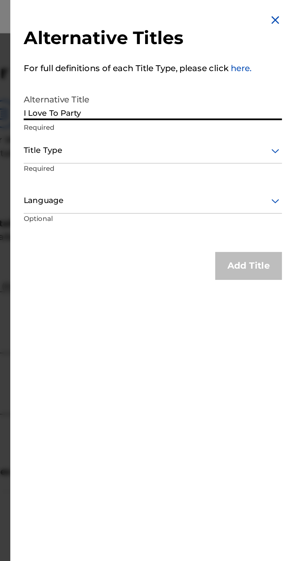
type input "I Love To Party"
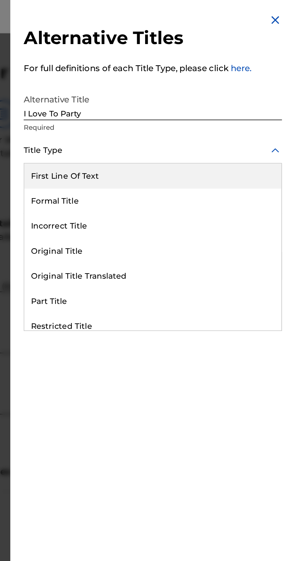
click at [197, 144] on div "Original Title" at bounding box center [223, 137] width 140 height 14
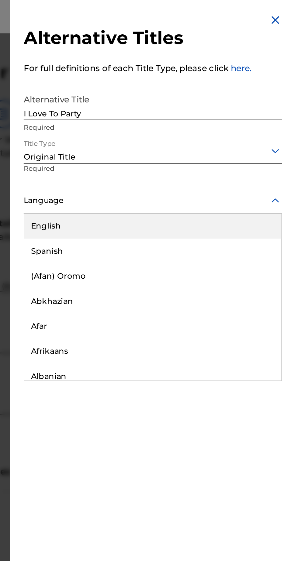
click at [179, 128] on div "English" at bounding box center [223, 124] width 140 height 14
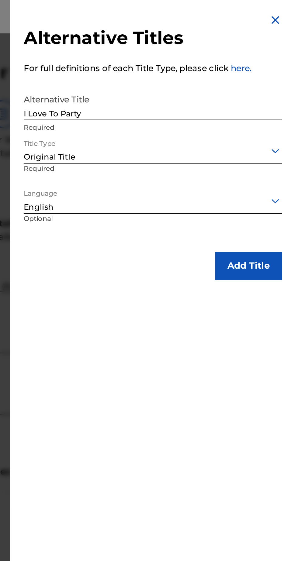
click at [275, 146] on button "Add Title" at bounding box center [275, 145] width 36 height 15
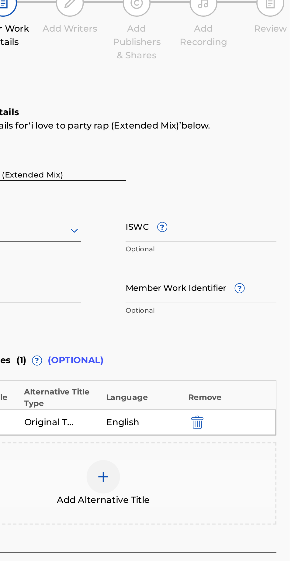
click at [200, 318] on div at bounding box center [196, 321] width 18 height 18
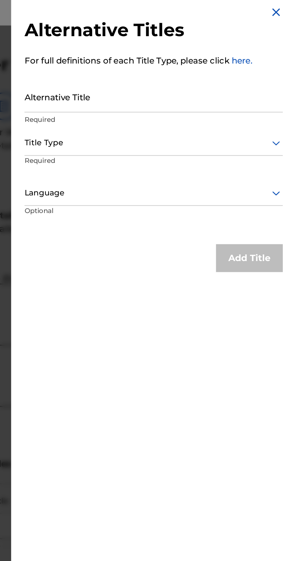
click at [186, 55] on input "Alternative Title" at bounding box center [222, 56] width 141 height 17
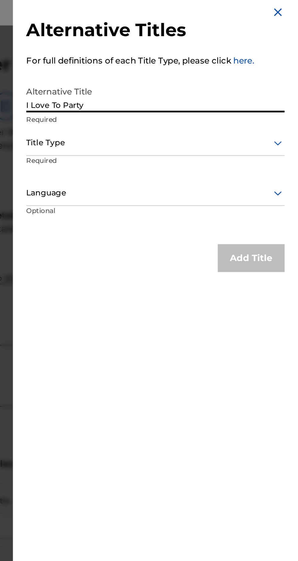
click at [202, 63] on input "I Love To Party" at bounding box center [222, 56] width 141 height 17
type input "I Love To Party Rap"
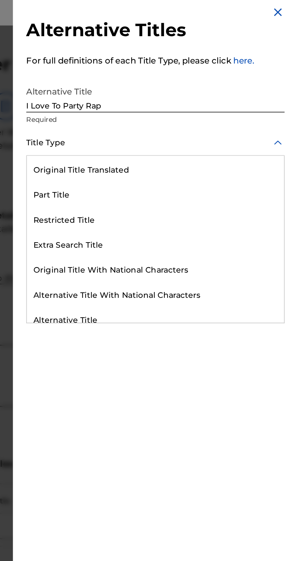
scroll to position [54, 0]
click at [184, 117] on div "Part Title" at bounding box center [223, 111] width 140 height 14
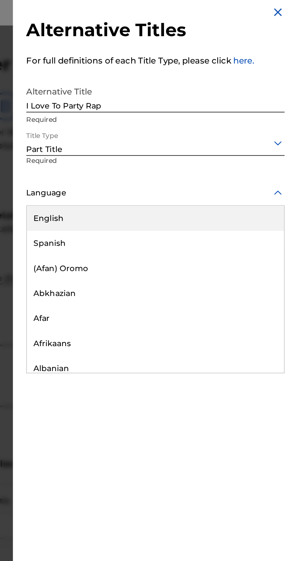
click at [180, 128] on div "English" at bounding box center [223, 124] width 140 height 14
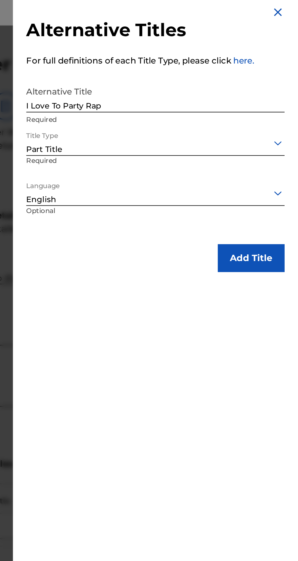
click at [280, 143] on button "Add Title" at bounding box center [275, 145] width 36 height 15
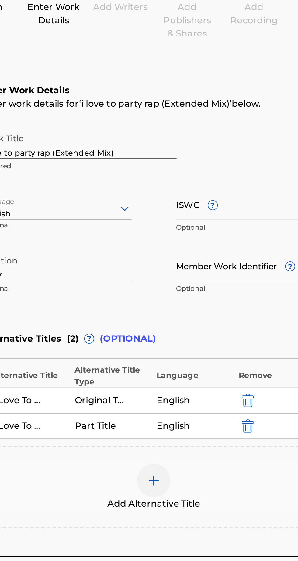
click at [200, 334] on div at bounding box center [196, 335] width 18 height 18
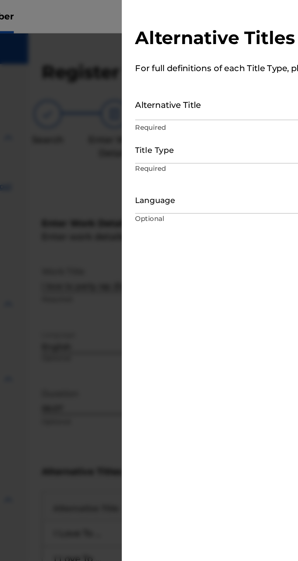
click at [166, 54] on input "Alternative Title" at bounding box center [222, 56] width 141 height 17
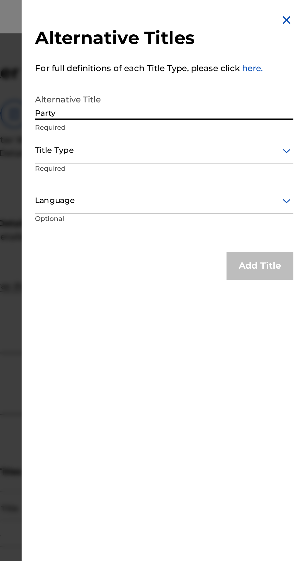
type input "Party"
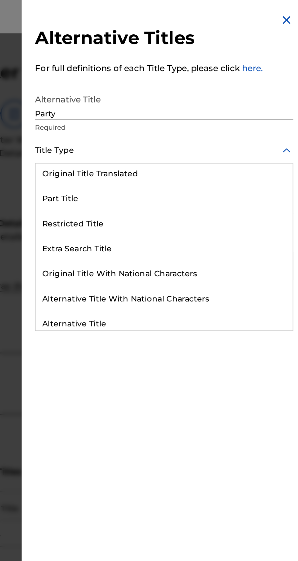
scroll to position [56, 0]
click at [192, 115] on div "Part Title" at bounding box center [223, 108] width 140 height 14
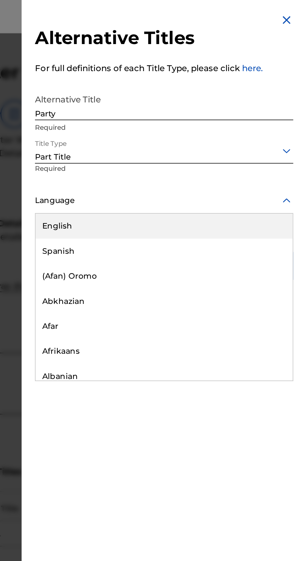
click at [188, 125] on div "English" at bounding box center [223, 124] width 140 height 14
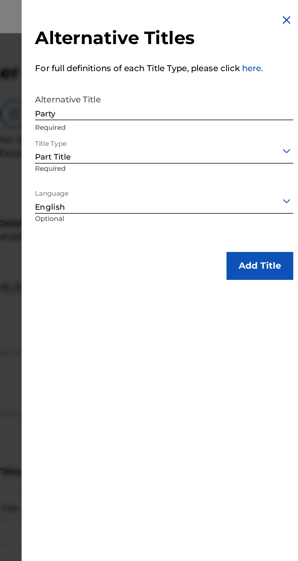
click at [277, 147] on button "Add Title" at bounding box center [275, 145] width 36 height 15
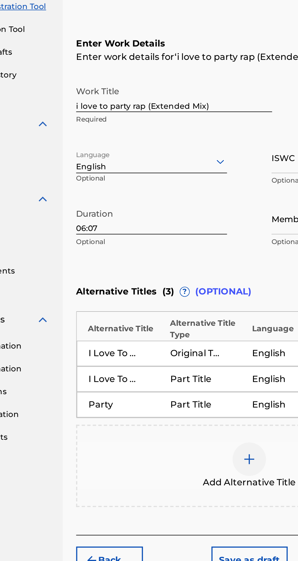
click at [198, 347] on img at bounding box center [195, 348] width 7 height 7
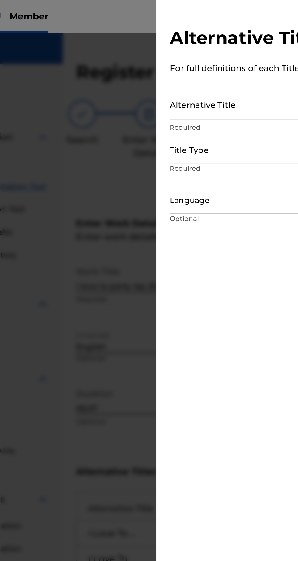
click at [162, 59] on input "Alternative Title" at bounding box center [222, 56] width 141 height 17
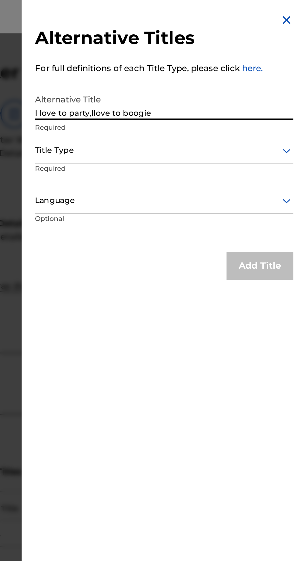
click at [193, 61] on input "I love to party,Ilove to boogie" at bounding box center [222, 56] width 141 height 17
type input "I love to party,I love to boogie"
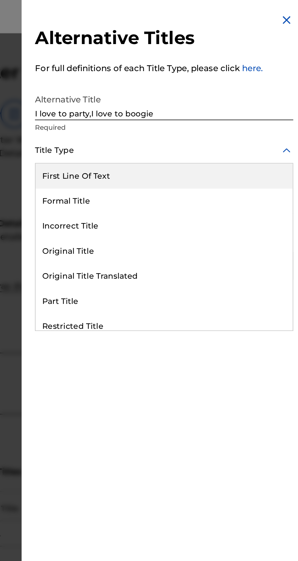
click at [213, 98] on div "First Line Of Text" at bounding box center [223, 96] width 140 height 14
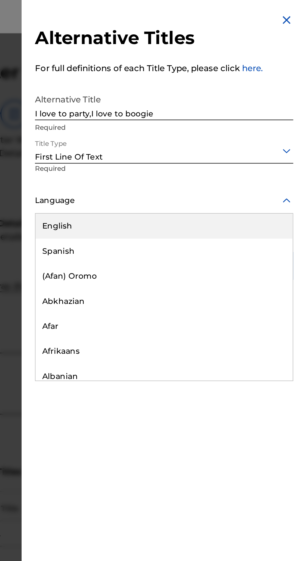
click at [180, 125] on div "English" at bounding box center [223, 124] width 140 height 14
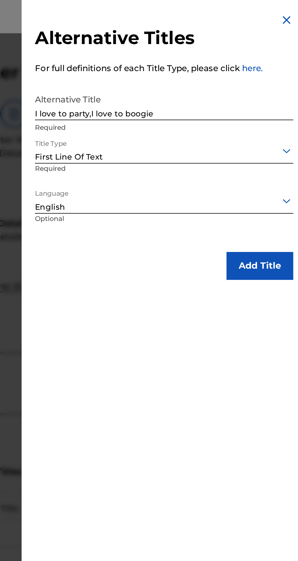
click at [281, 147] on button "Add Title" at bounding box center [275, 145] width 36 height 15
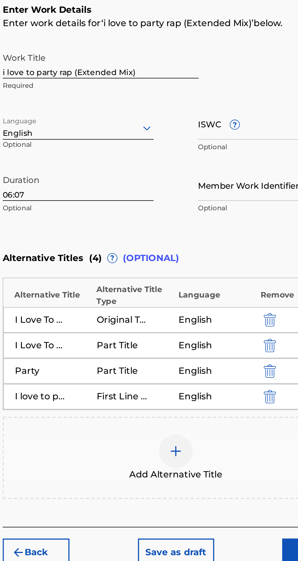
click at [200, 365] on div at bounding box center [196, 363] width 18 height 18
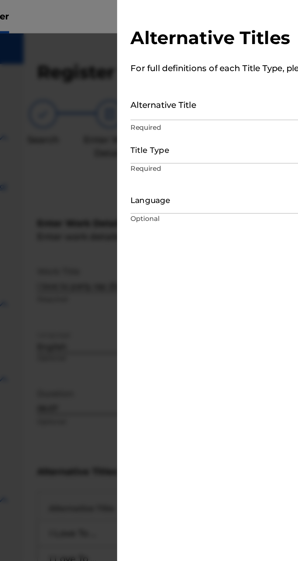
click at [161, 60] on input "Alternative Title" at bounding box center [222, 56] width 141 height 17
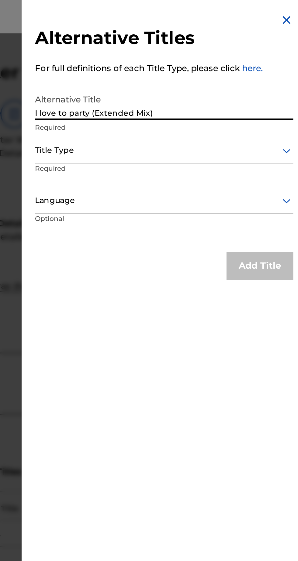
click at [164, 63] on input "I love to party (Extended Mix)" at bounding box center [222, 56] width 141 height 17
click at [160, 64] on input "I love to party (Extended Mix)" at bounding box center [222, 56] width 141 height 17
click at [177, 62] on input "I Love to party (Extended Mix)" at bounding box center [222, 56] width 141 height 17
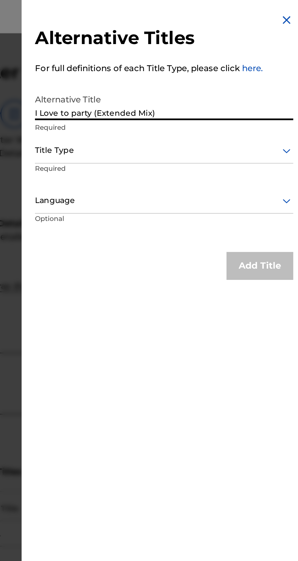
click at [177, 62] on input "I Love to party (Extended Mix)" at bounding box center [222, 56] width 141 height 17
click at [172, 63] on input "I Love to party (Extended Mix)" at bounding box center [222, 56] width 141 height 17
click at [182, 62] on input "I Love To party (Extended Mix)" at bounding box center [222, 56] width 141 height 17
click at [181, 63] on input "I Love To party (Extended Mix)" at bounding box center [222, 56] width 141 height 17
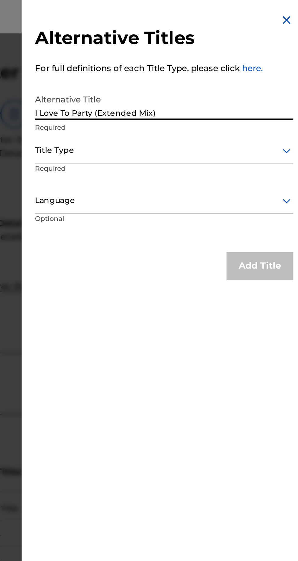
type input "I Love To Party (Extended Mix)"
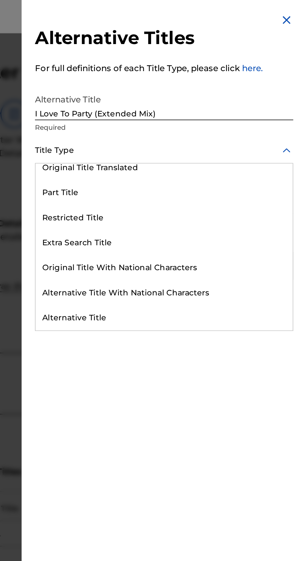
scroll to position [105, 0]
click at [218, 169] on div "Alternative Title" at bounding box center [223, 174] width 140 height 14
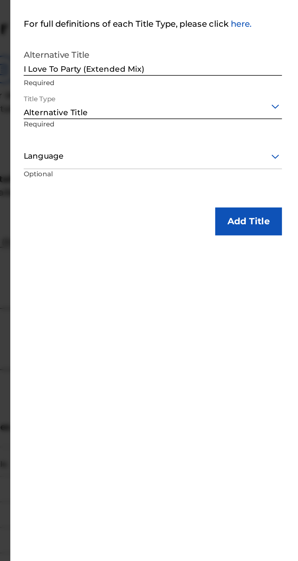
scroll to position [0, 0]
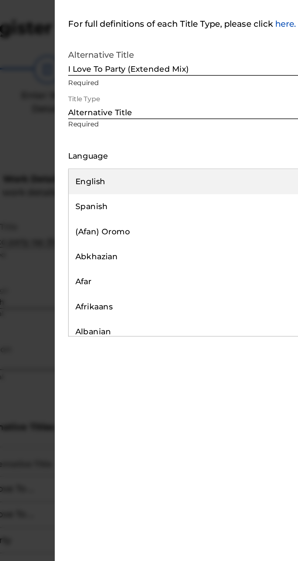
click at [178, 123] on div "English" at bounding box center [223, 124] width 140 height 14
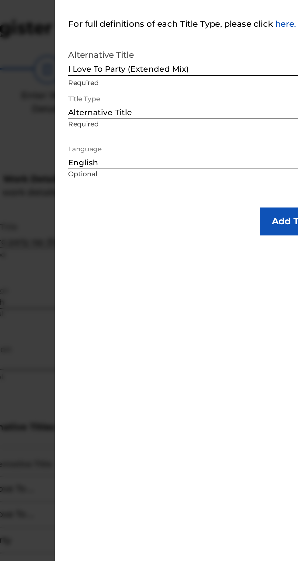
click at [265, 144] on button "Add Title" at bounding box center [275, 145] width 36 height 15
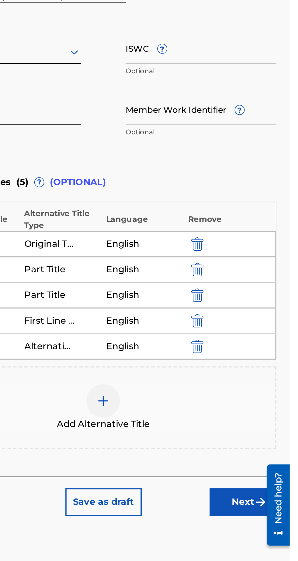
click at [271, 433] on button "Next" at bounding box center [272, 432] width 36 height 15
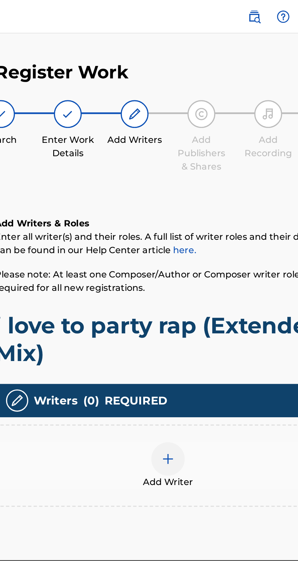
click at [204, 246] on div "Add Writer" at bounding box center [196, 254] width 188 height 26
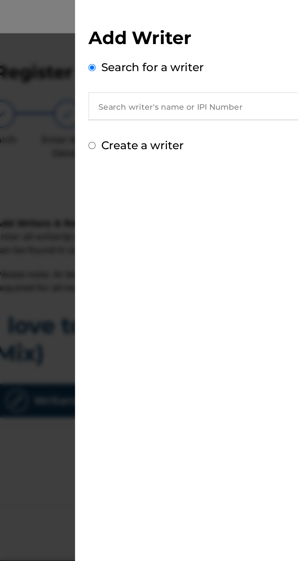
click at [169, 59] on input "text" at bounding box center [215, 57] width 126 height 15
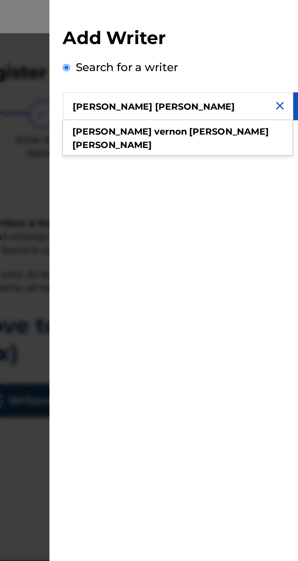
click at [233, 57] on input "[PERSON_NAME] [PERSON_NAME]" at bounding box center [215, 57] width 126 height 15
click at [250, 60] on input "[PERSON_NAME] [PERSON_NAME]" at bounding box center [215, 57] width 126 height 15
click at [201, 76] on strong "[PERSON_NAME]" at bounding box center [179, 79] width 43 height 6
type input "[PERSON_NAME] [PERSON_NAME]"
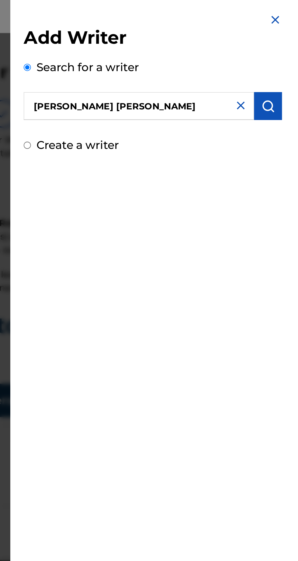
click at [286, 58] on img "submit" at bounding box center [285, 57] width 7 height 7
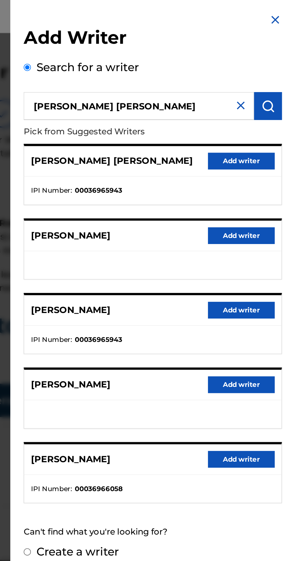
click at [275, 87] on button "Add writer" at bounding box center [271, 88] width 36 height 9
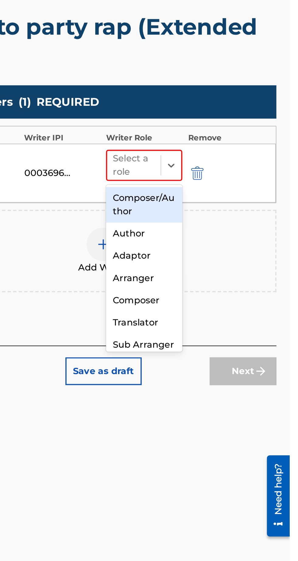
click at [215, 288] on div "Author" at bounding box center [218, 291] width 42 height 12
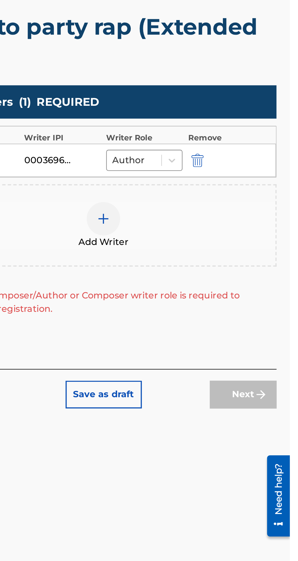
click at [199, 294] on span "Add Writer" at bounding box center [195, 295] width 27 height 7
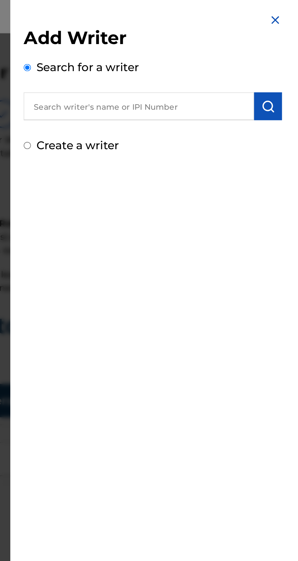
click at [172, 60] on input "text" at bounding box center [215, 57] width 126 height 15
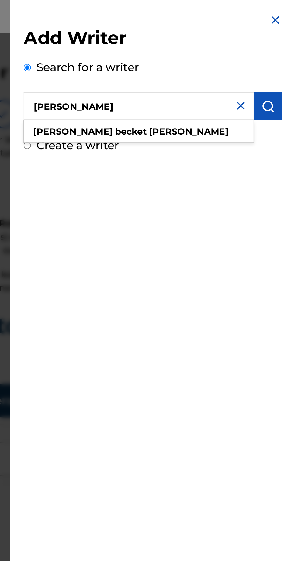
type input "[PERSON_NAME]"
click at [288, 56] on img "submit" at bounding box center [285, 57] width 7 height 7
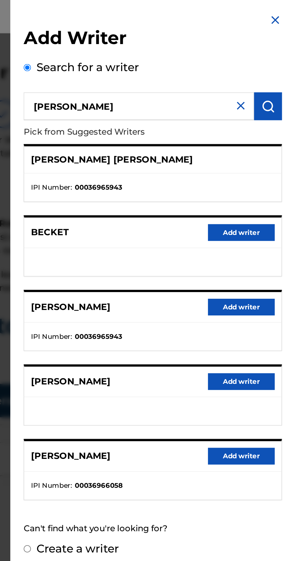
click at [272, 250] on button "Add writer" at bounding box center [271, 248] width 36 height 9
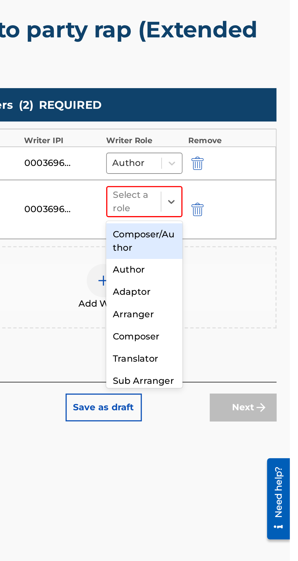
click at [212, 311] on div "Author" at bounding box center [218, 309] width 42 height 12
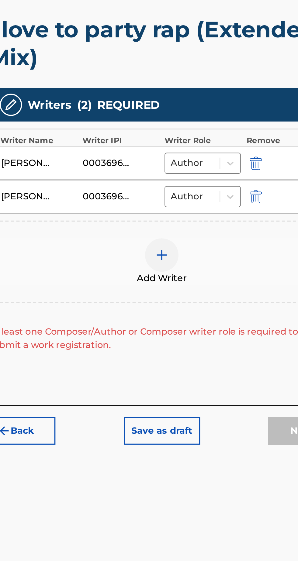
click at [198, 300] on img at bounding box center [195, 300] width 7 height 7
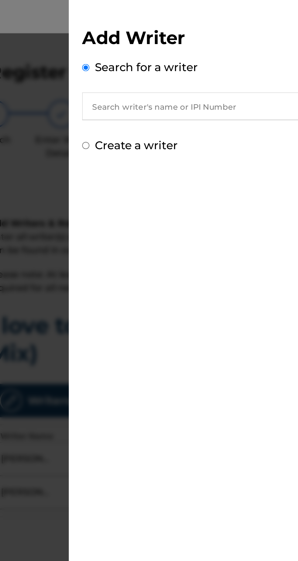
click at [175, 59] on input "text" at bounding box center [215, 57] width 126 height 15
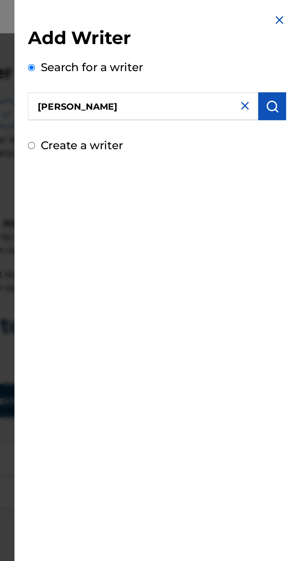
click at [289, 52] on button "submit" at bounding box center [285, 57] width 15 height 15
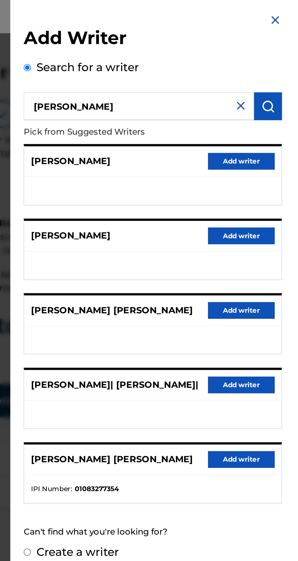
click at [184, 56] on input "[PERSON_NAME]" at bounding box center [215, 57] width 126 height 15
click at [183, 60] on input "[PERSON_NAME]" at bounding box center [215, 57] width 126 height 15
type input "[PERSON_NAME]"
click at [286, 58] on img "submit" at bounding box center [285, 57] width 7 height 7
click at [176, 60] on input "[PERSON_NAME]" at bounding box center [215, 57] width 126 height 15
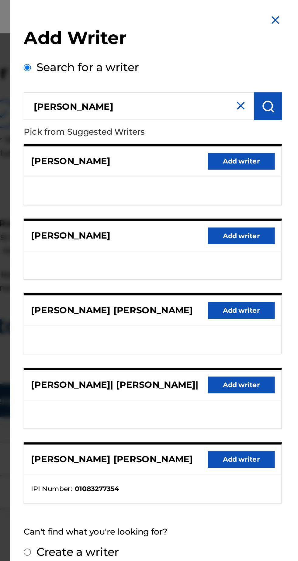
click at [287, 55] on img "submit" at bounding box center [285, 57] width 7 height 7
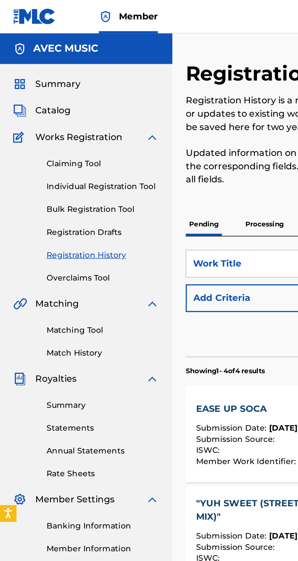
click at [69, 101] on link "Individual Registration Tool" at bounding box center [56, 102] width 61 height 6
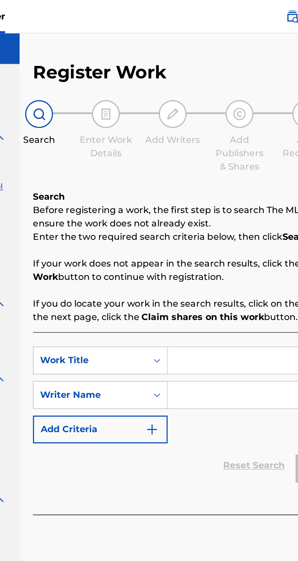
click at [191, 195] on input "Search Form" at bounding box center [232, 196] width 115 height 15
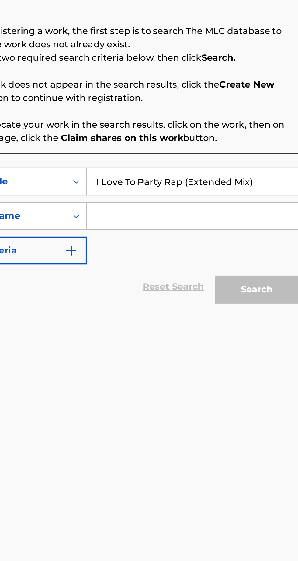
type input "I Love To Party Rap (Extended Mix)"
click at [185, 215] on input "Search Form" at bounding box center [232, 215] width 115 height 15
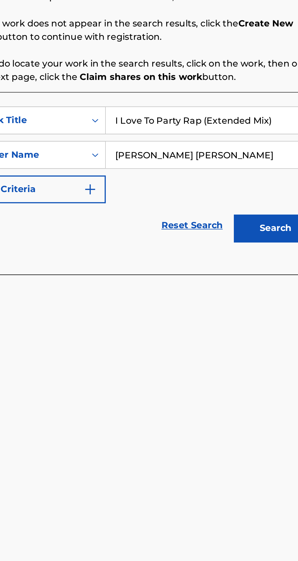
type input "[PERSON_NAME] [PERSON_NAME]"
click at [266, 257] on button "Search" at bounding box center [268, 255] width 46 height 15
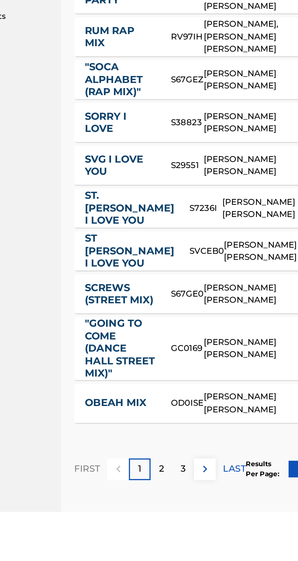
scroll to position [56, 0]
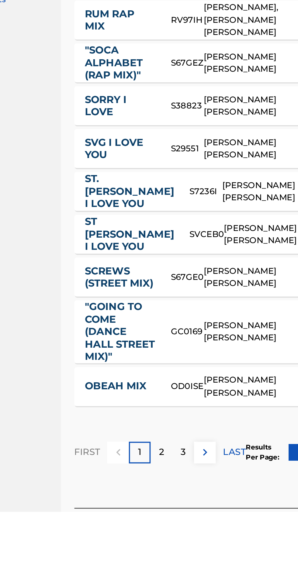
click at [153, 528] on div "2" at bounding box center [149, 528] width 12 height 12
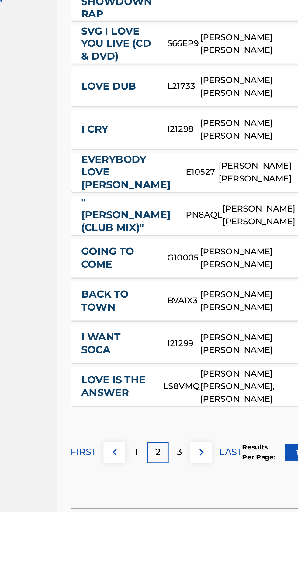
click at [162, 528] on p "3" at bounding box center [160, 527] width 3 height 7
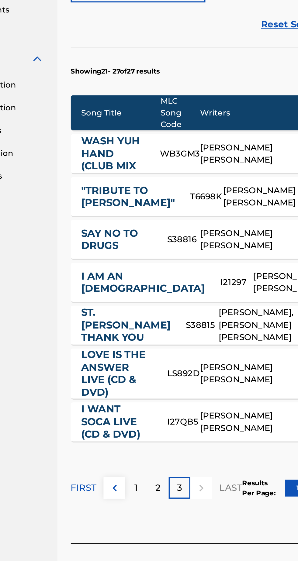
scroll to position [0, 0]
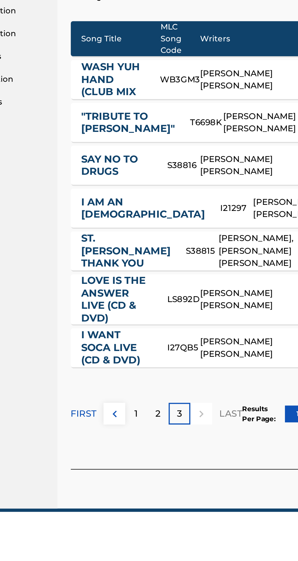
click at [140, 507] on div "1" at bounding box center [137, 507] width 12 height 12
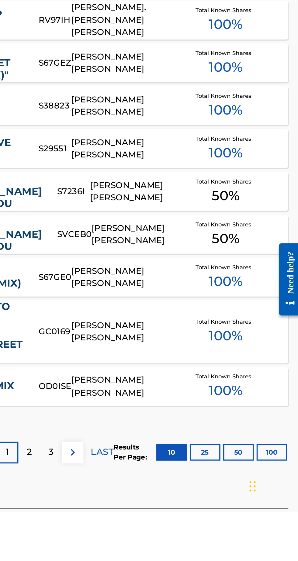
scroll to position [56, 0]
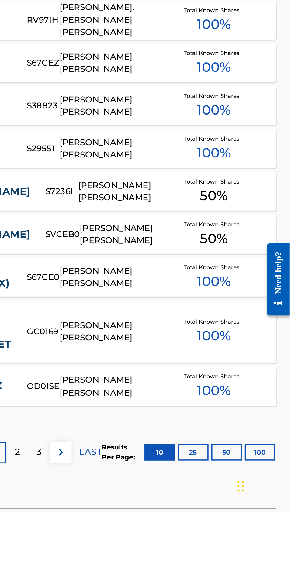
click at [267, 560] on button "Create new work" at bounding box center [264, 572] width 52 height 15
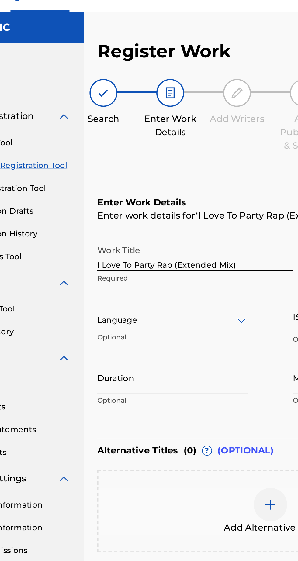
scroll to position [29, 0]
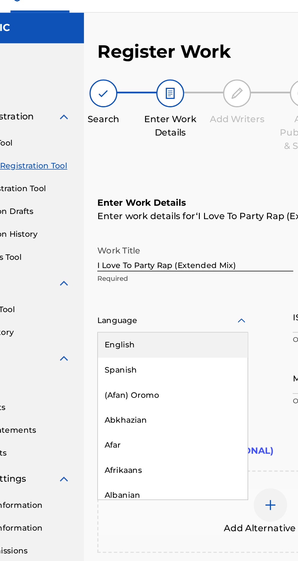
click at [121, 193] on div "English" at bounding box center [143, 200] width 82 height 14
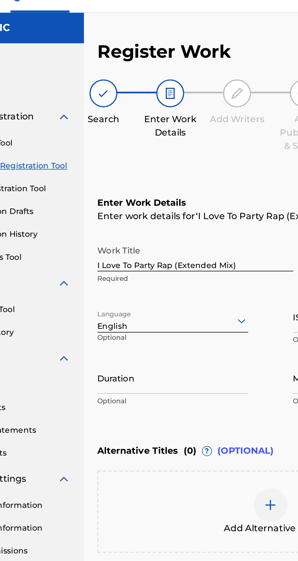
click at [124, 209] on input "Duration" at bounding box center [142, 217] width 82 height 17
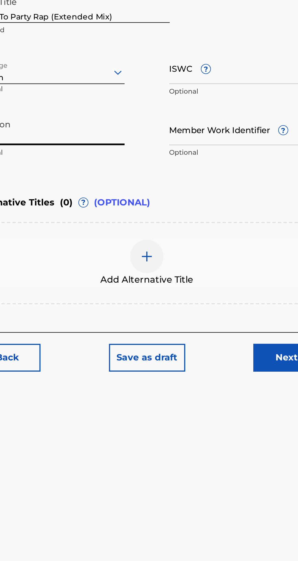
type input "06:07"
click at [198, 278] on div at bounding box center [196, 287] width 18 height 18
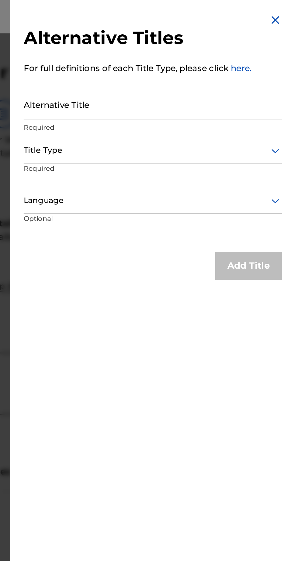
scroll to position [4, 0]
click at [164, 55] on input "Alternative Title" at bounding box center [222, 56] width 141 height 17
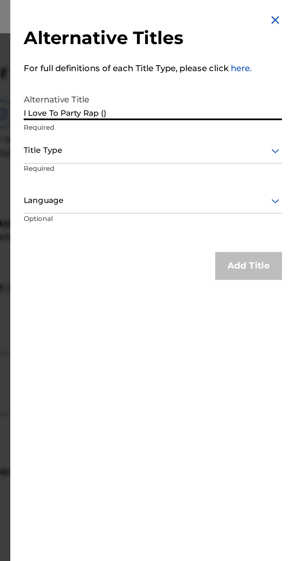
click at [200, 64] on input "I Love To Party Rap ()" at bounding box center [222, 56] width 141 height 17
type input "I Love To Party Rap (Radio Edit)"
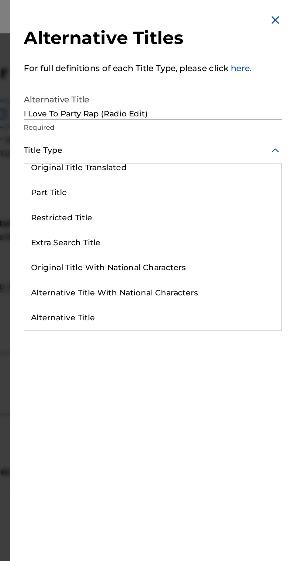
scroll to position [105, 0]
click at [210, 174] on div "Alternative Title" at bounding box center [223, 174] width 140 height 14
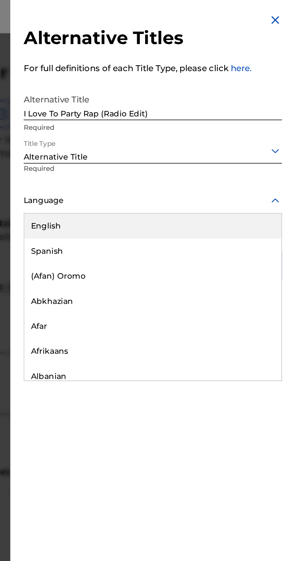
click at [177, 127] on div "English" at bounding box center [223, 124] width 140 height 14
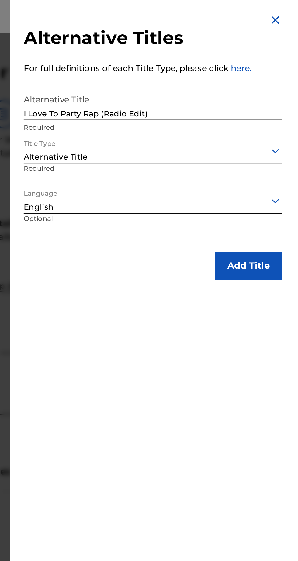
click at [271, 146] on button "Add Title" at bounding box center [275, 145] width 36 height 15
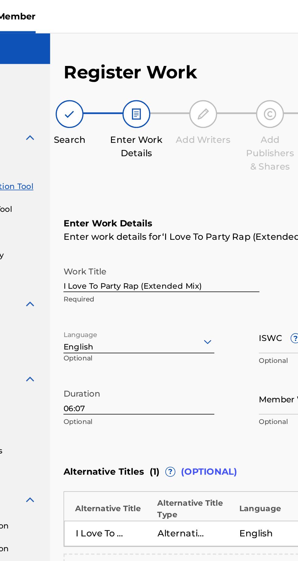
scroll to position [0, 0]
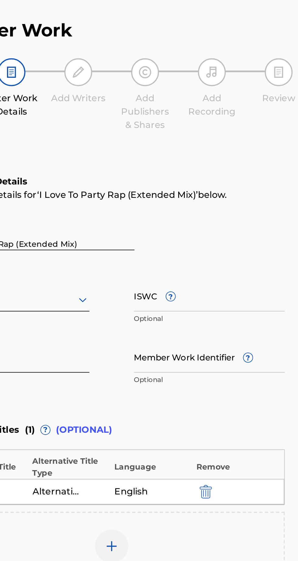
click at [195, 323] on img at bounding box center [195, 320] width 7 height 7
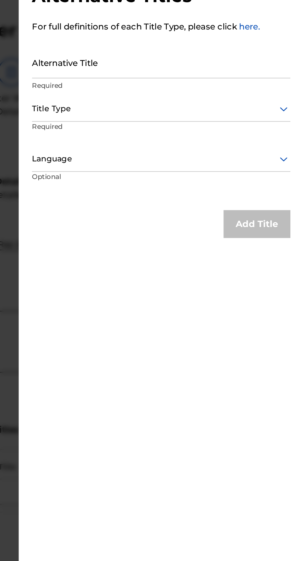
click at [248, 285] on div "Alternative Titles For full definitions of each Title Type, please click here. …" at bounding box center [222, 280] width 155 height 561
click at [179, 60] on input "Alternative Title" at bounding box center [222, 56] width 141 height 17
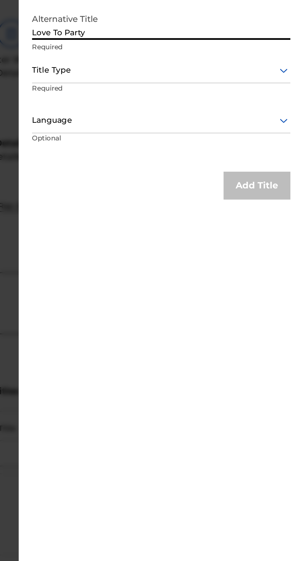
type input "Love To Party"
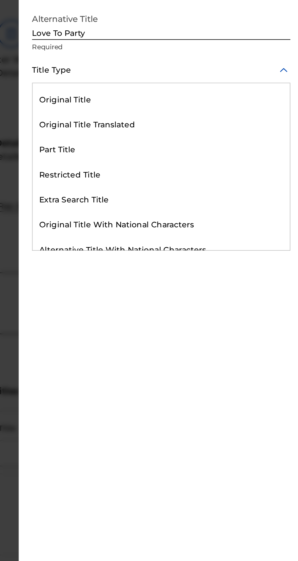
scroll to position [39, 0]
click at [184, 132] on div "Part Title" at bounding box center [223, 125] width 140 height 14
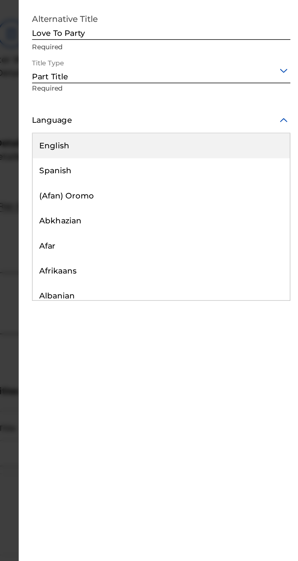
click at [184, 124] on div "English" at bounding box center [223, 124] width 140 height 14
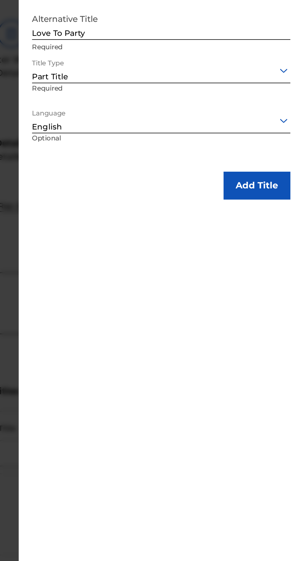
click at [281, 142] on button "Add Title" at bounding box center [275, 145] width 36 height 15
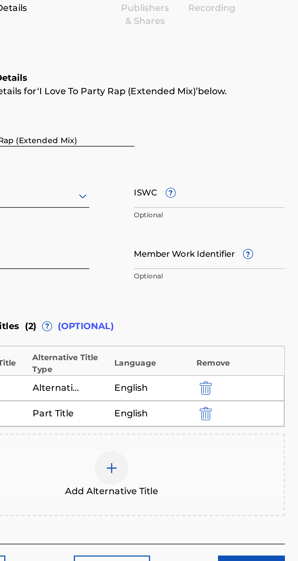
click at [200, 332] on div at bounding box center [196, 335] width 18 height 18
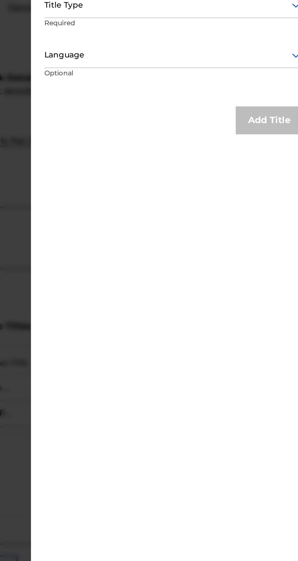
scroll to position [0, 0]
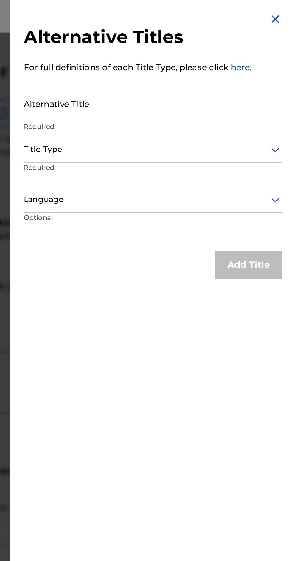
click at [172, 60] on input "Alternative Title" at bounding box center [222, 56] width 141 height 17
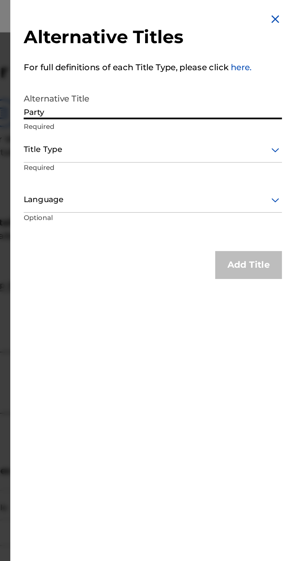
type input "Party"
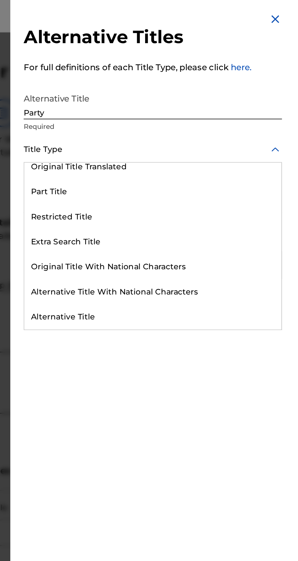
scroll to position [61, 0]
click at [187, 112] on div "Part Title" at bounding box center [223, 105] width 140 height 14
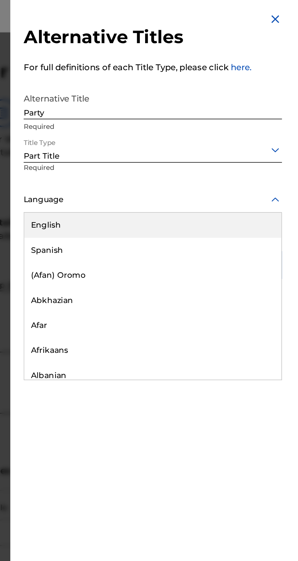
click at [184, 126] on div "English" at bounding box center [223, 124] width 140 height 14
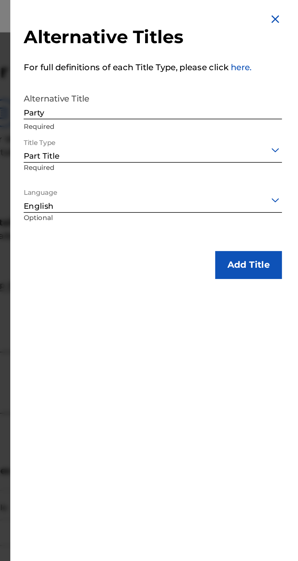
click at [279, 146] on button "Add Title" at bounding box center [275, 145] width 36 height 15
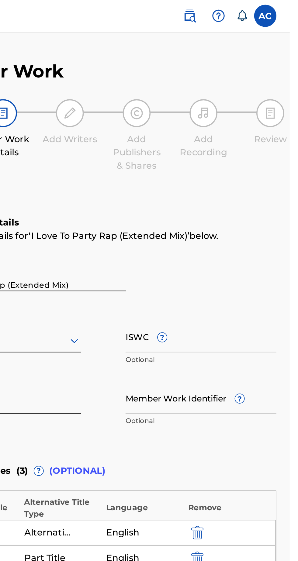
scroll to position [0, 0]
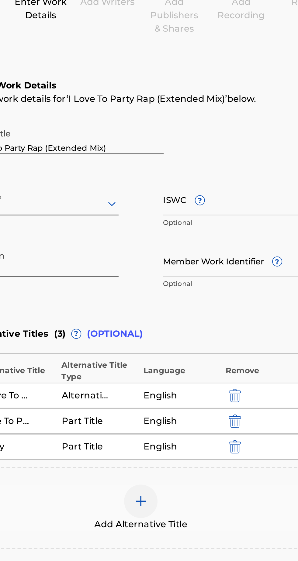
click at [204, 344] on div "Add Alternative Title" at bounding box center [196, 353] width 188 height 26
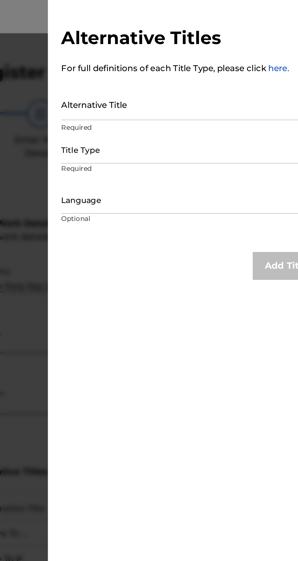
click at [167, 63] on input "Alternative Title" at bounding box center [222, 56] width 141 height 17
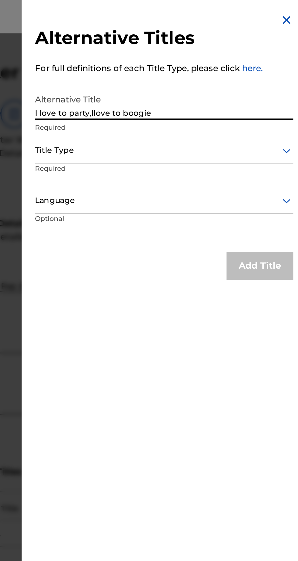
type input "I love to party,Ilove to boogie"
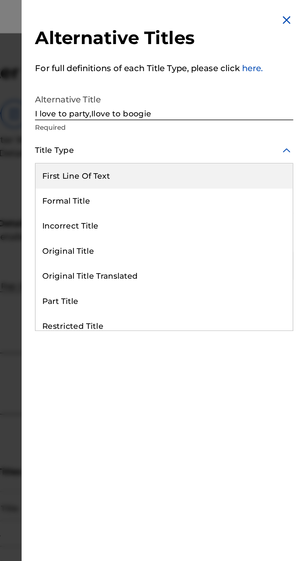
click at [212, 95] on div "First Line Of Text" at bounding box center [223, 96] width 140 height 14
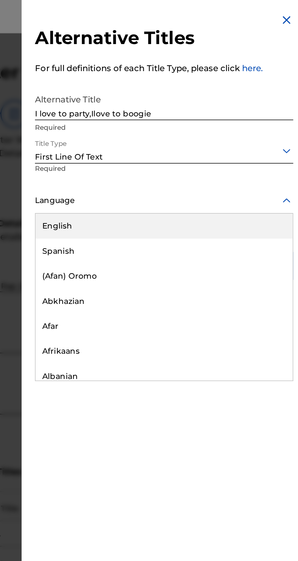
click at [189, 128] on div "English" at bounding box center [223, 124] width 140 height 14
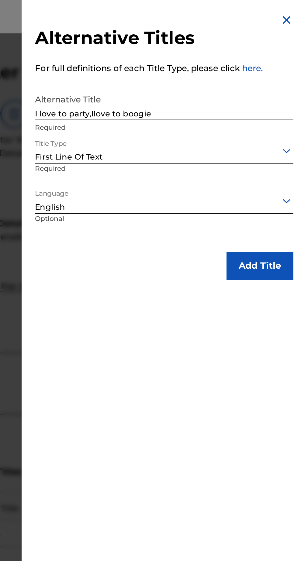
click at [273, 150] on button "Add Title" at bounding box center [275, 145] width 36 height 15
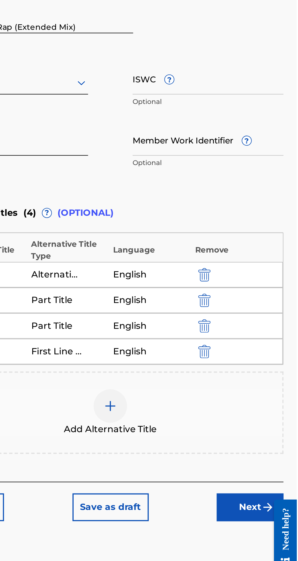
click at [273, 421] on button "Next" at bounding box center [272, 418] width 36 height 15
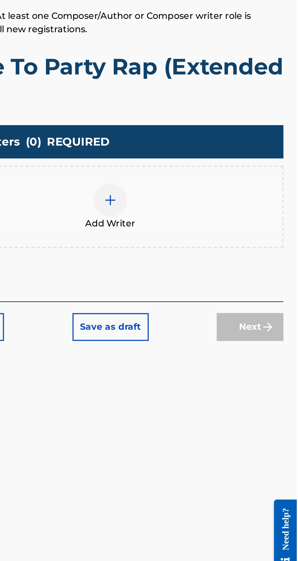
click at [201, 251] on div at bounding box center [196, 250] width 18 height 18
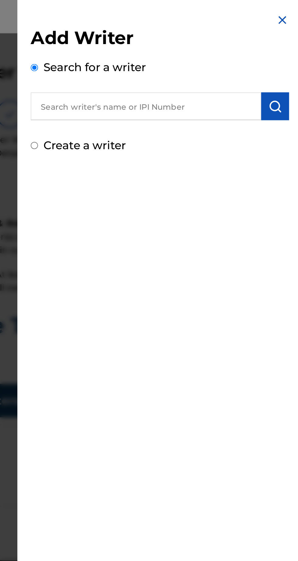
click at [169, 56] on input "text" at bounding box center [215, 57] width 126 height 15
click at [173, 58] on input "text" at bounding box center [215, 57] width 126 height 15
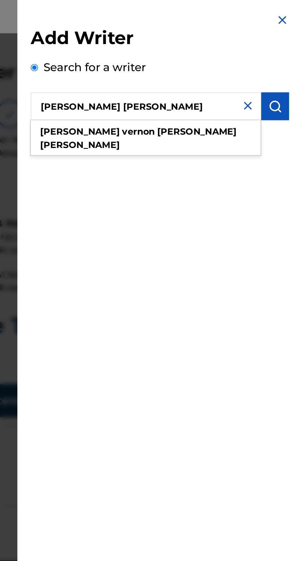
type input "[PERSON_NAME] [PERSON_NAME]"
click at [288, 57] on img "submit" at bounding box center [285, 57] width 7 height 7
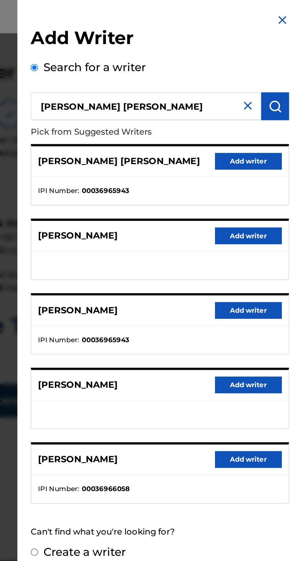
click at [273, 90] on button "Add writer" at bounding box center [271, 88] width 36 height 9
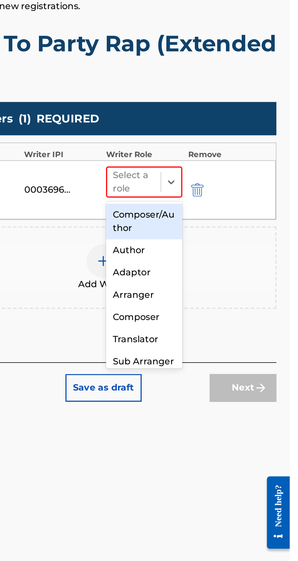
click at [215, 275] on div "Composer/Author" at bounding box center [218, 274] width 42 height 19
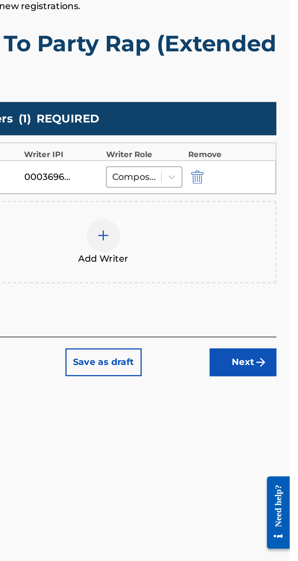
click at [199, 284] on img at bounding box center [195, 282] width 7 height 7
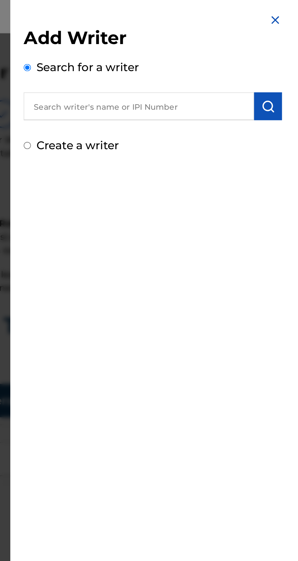
click at [165, 56] on input "text" at bounding box center [215, 57] width 126 height 15
click at [172, 59] on input "text" at bounding box center [215, 57] width 126 height 15
click at [168, 57] on input "text" at bounding box center [215, 57] width 126 height 15
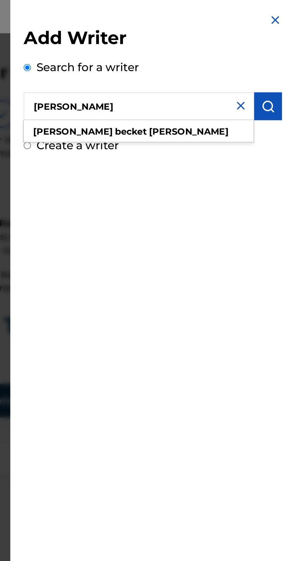
type input "[PERSON_NAME]"
click at [289, 57] on img "submit" at bounding box center [285, 57] width 7 height 7
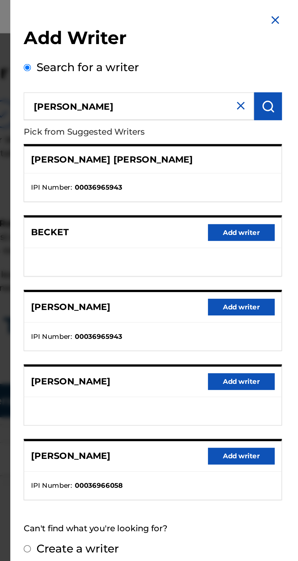
click at [276, 247] on button "Add writer" at bounding box center [271, 248] width 36 height 9
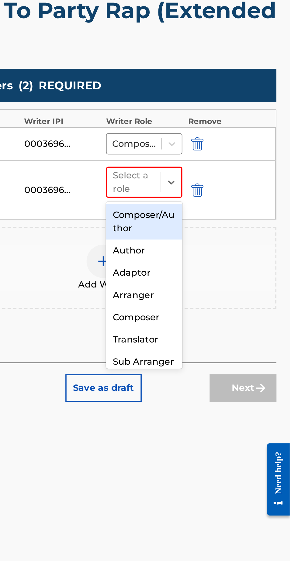
click at [222, 292] on div "Composer/Author" at bounding box center [218, 292] width 42 height 19
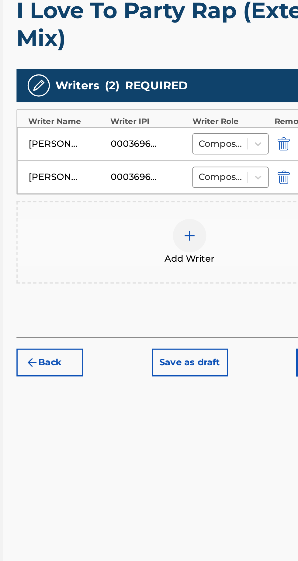
click at [198, 300] on img at bounding box center [195, 300] width 7 height 7
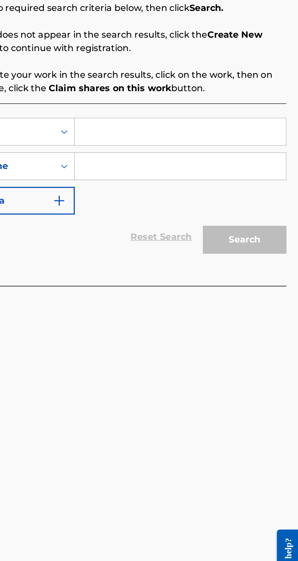
scroll to position [29, 0]
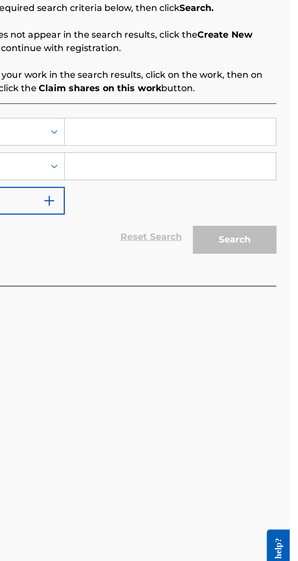
click at [230, 431] on div "Register Work Search Enter Work Details Add Writers Add Publishers & Shares Add…" at bounding box center [195, 282] width 203 height 498
